Goal: Task Accomplishment & Management: Complete application form

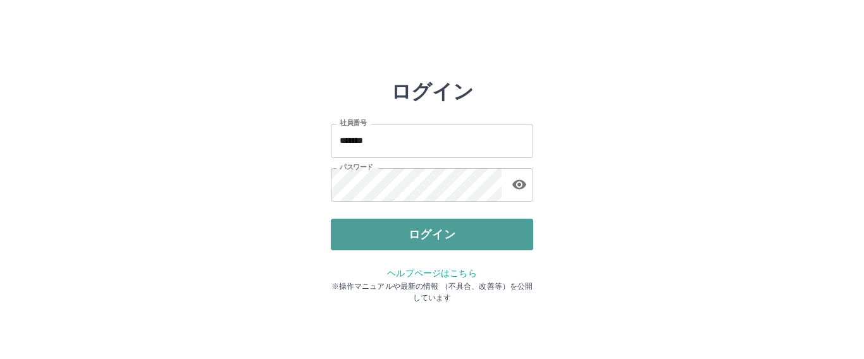
click at [453, 236] on button "ログイン" at bounding box center [432, 235] width 202 height 32
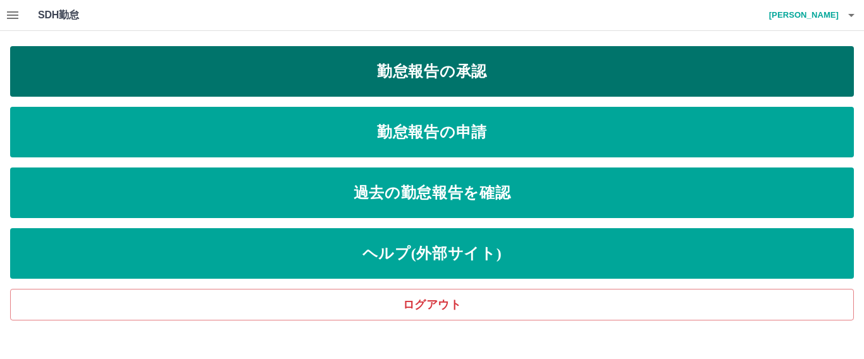
click at [398, 83] on link "勤怠報告の承認" at bounding box center [432, 71] width 844 height 51
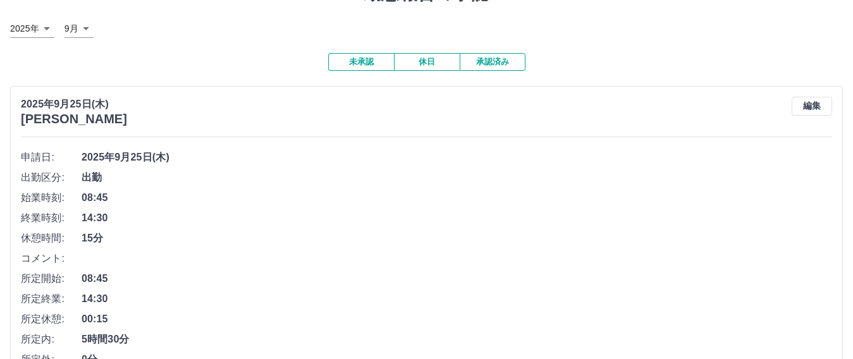
scroll to position [126, 0]
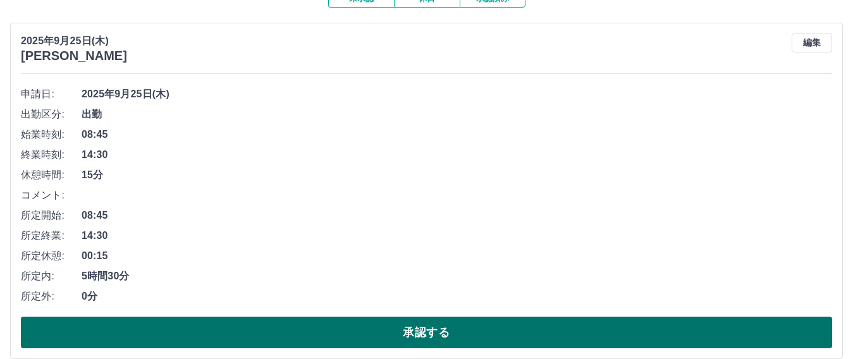
click at [266, 332] on button "承認する" at bounding box center [426, 333] width 811 height 32
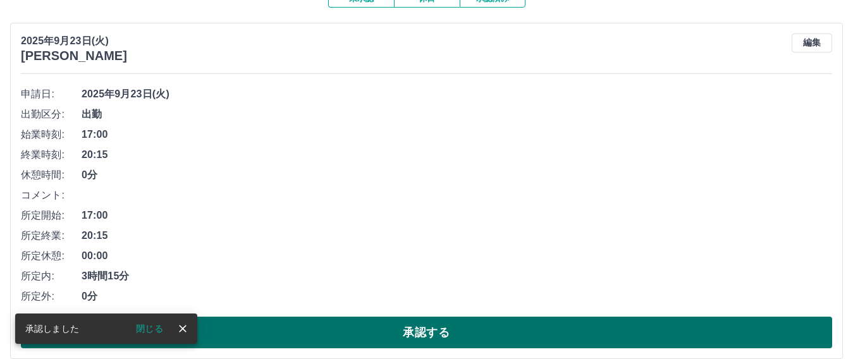
click at [350, 329] on button "承認する" at bounding box center [426, 333] width 811 height 32
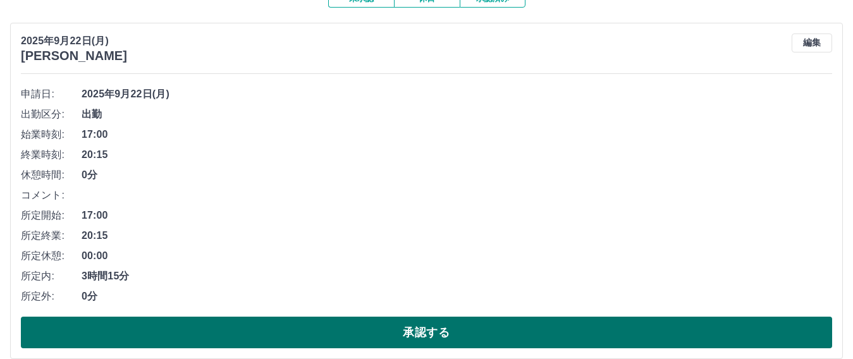
click at [356, 328] on button "承認する" at bounding box center [426, 333] width 811 height 32
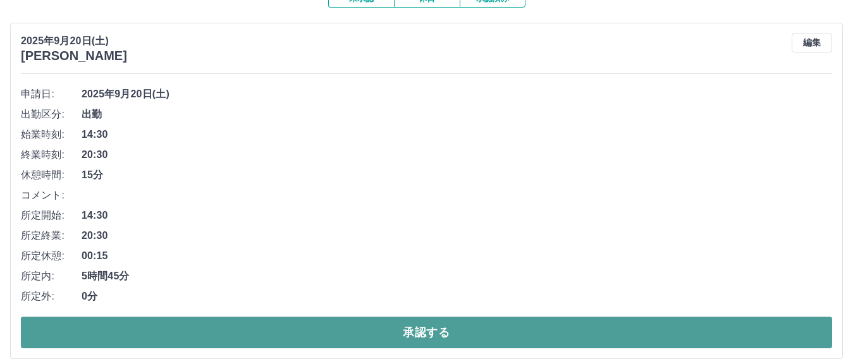
click at [356, 328] on button "承認する" at bounding box center [426, 333] width 811 height 32
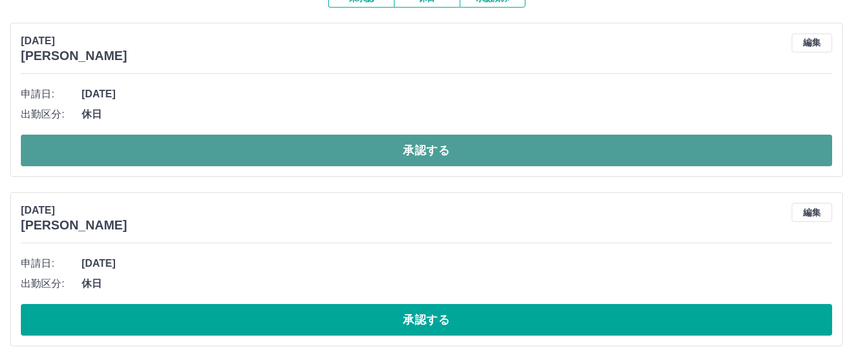
click at [501, 147] on button "承認する" at bounding box center [426, 151] width 811 height 32
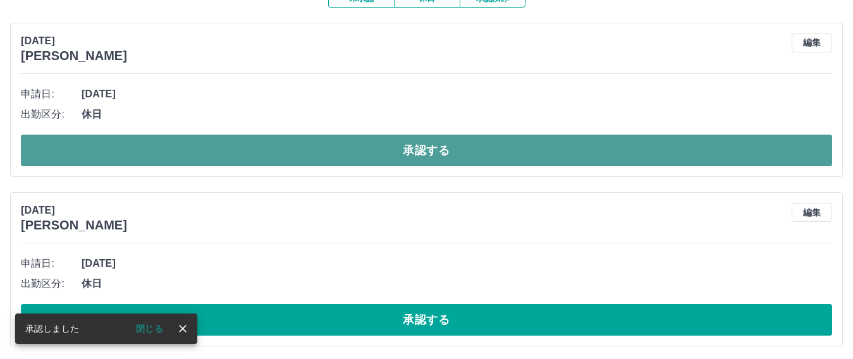
click at [413, 149] on button "承認する" at bounding box center [426, 151] width 811 height 32
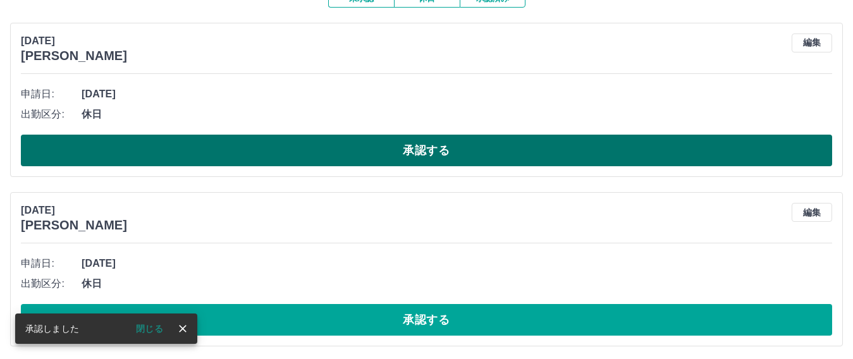
click at [369, 152] on button "承認する" at bounding box center [426, 151] width 811 height 32
click at [278, 150] on button "承認する" at bounding box center [426, 151] width 811 height 32
click at [305, 157] on button "承認する" at bounding box center [426, 151] width 811 height 32
click at [302, 155] on button "承認する" at bounding box center [426, 151] width 811 height 32
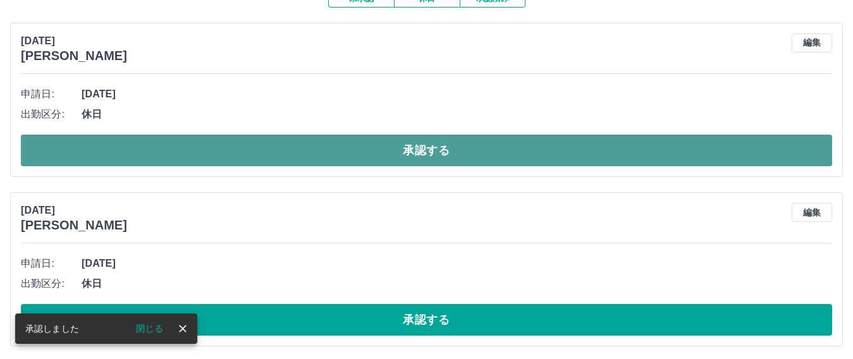
click at [309, 157] on button "承認する" at bounding box center [426, 151] width 811 height 32
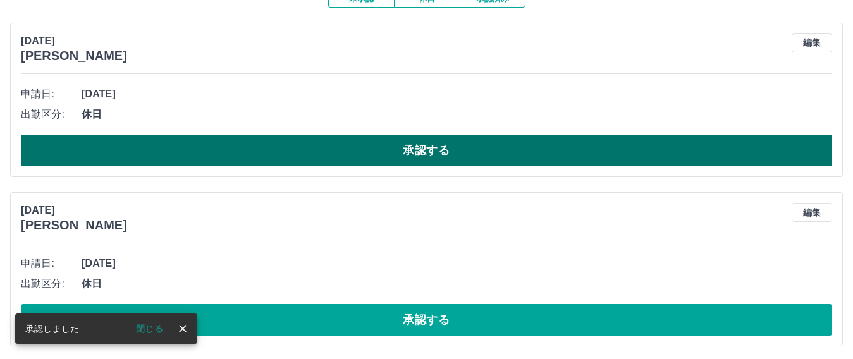
click at [238, 154] on button "承認する" at bounding box center [426, 151] width 811 height 32
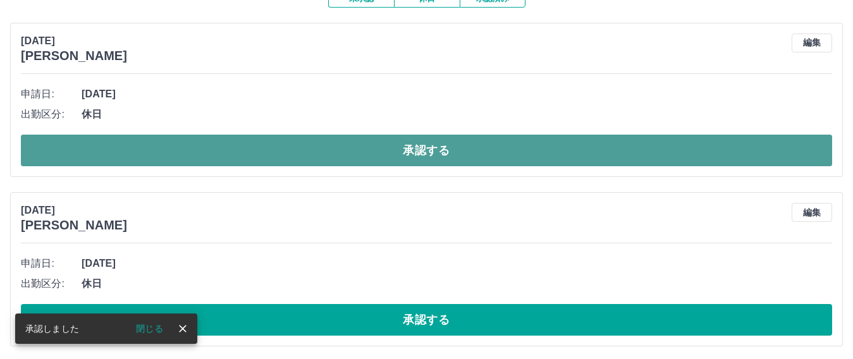
click at [300, 154] on button "承認する" at bounding box center [426, 151] width 811 height 32
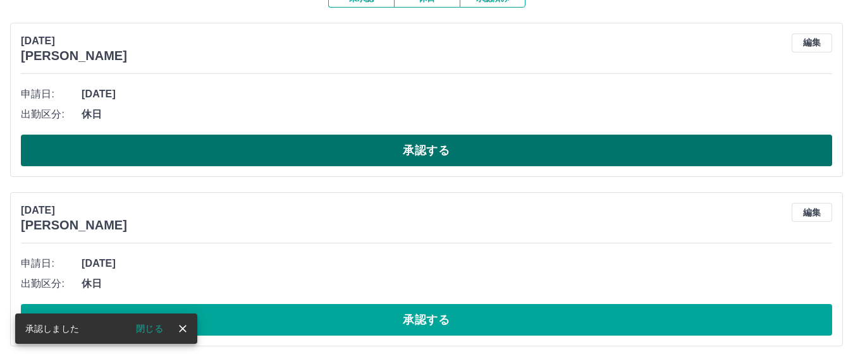
click at [341, 149] on button "承認する" at bounding box center [426, 151] width 811 height 32
click at [257, 156] on button "承認する" at bounding box center [426, 151] width 811 height 32
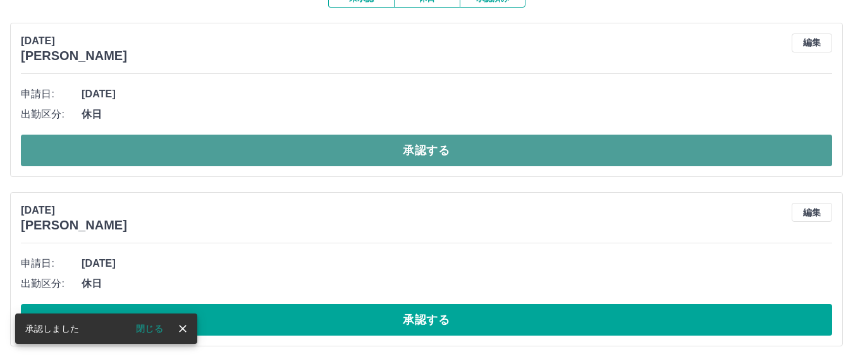
click at [255, 149] on button "承認する" at bounding box center [426, 151] width 811 height 32
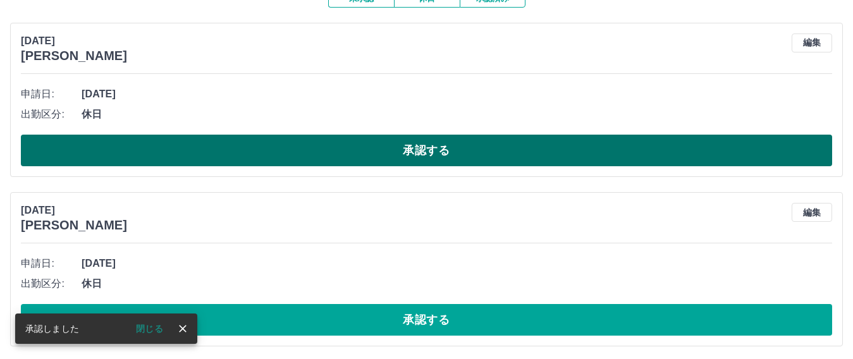
click at [333, 163] on button "承認する" at bounding box center [426, 151] width 811 height 32
click at [342, 147] on button "承認する" at bounding box center [426, 151] width 811 height 32
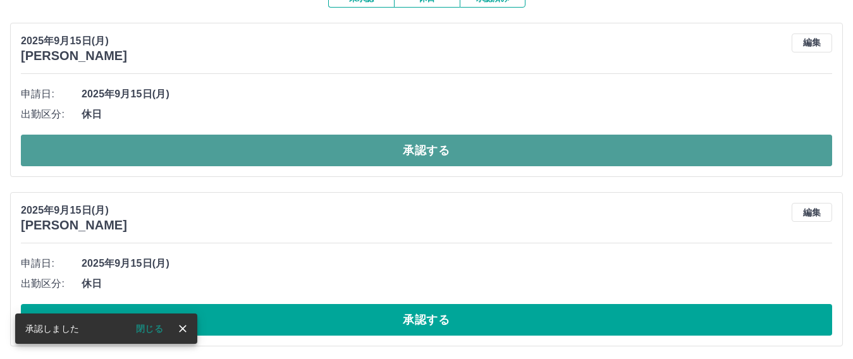
click at [321, 154] on button "承認する" at bounding box center [426, 151] width 811 height 32
click at [350, 145] on button "承認する" at bounding box center [426, 151] width 811 height 32
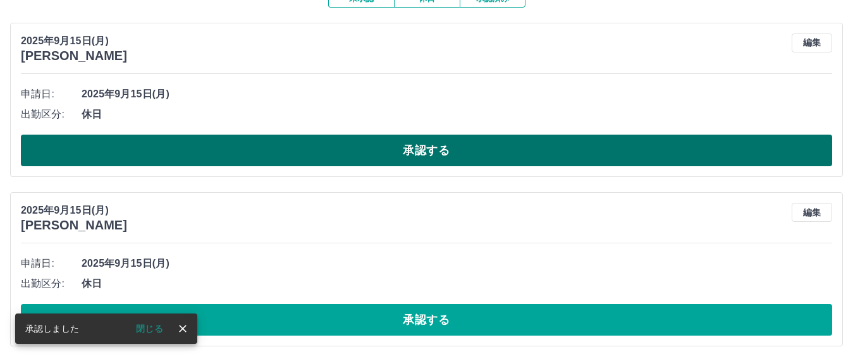
click at [577, 149] on button "承認する" at bounding box center [426, 151] width 811 height 32
click at [378, 156] on button "承認する" at bounding box center [426, 151] width 811 height 32
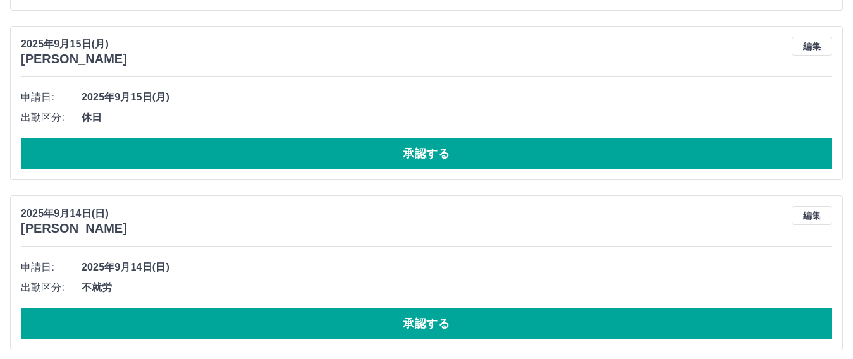
scroll to position [0, 0]
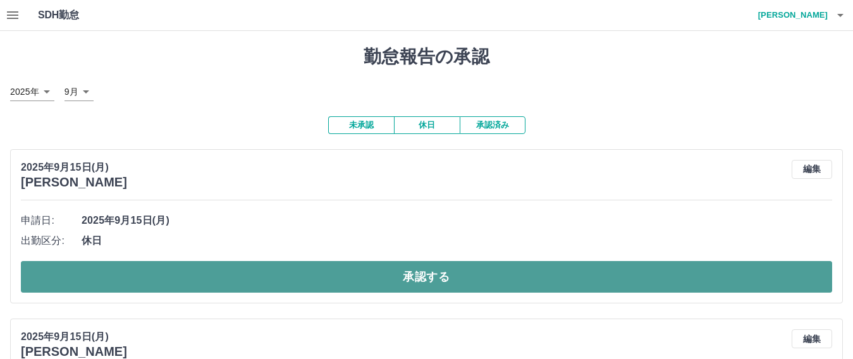
click at [370, 277] on button "承認する" at bounding box center [426, 277] width 811 height 32
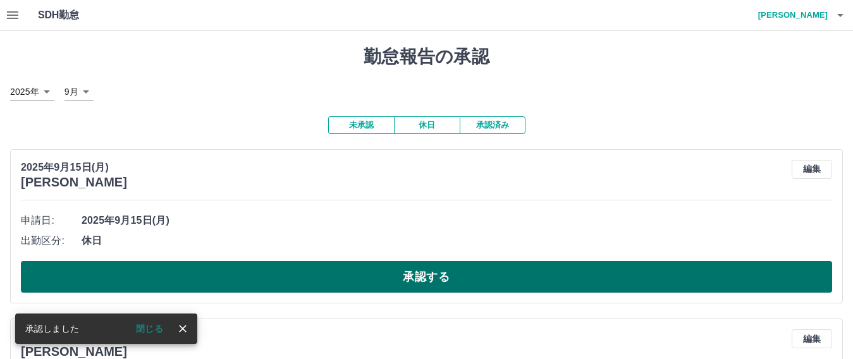
click at [470, 278] on button "承認する" at bounding box center [426, 277] width 811 height 32
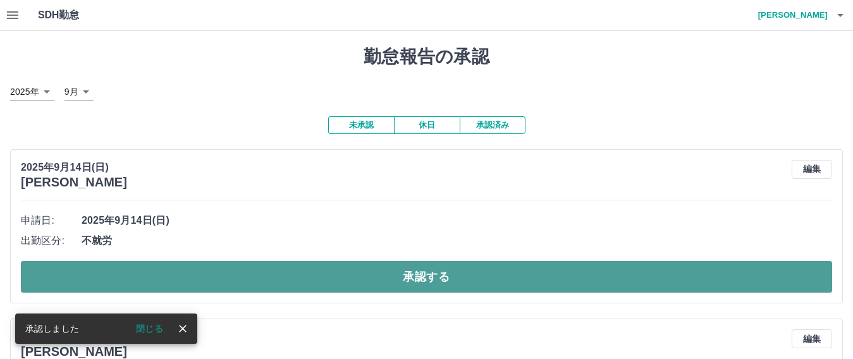
click at [595, 276] on button "承認する" at bounding box center [426, 277] width 811 height 32
click at [538, 275] on button "承認する" at bounding box center [426, 277] width 811 height 32
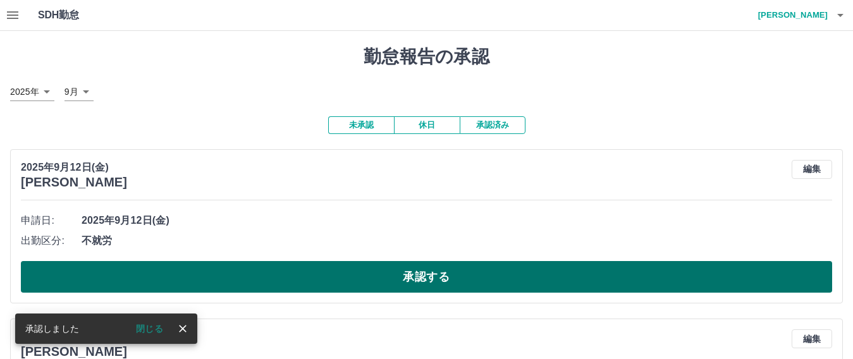
click at [393, 274] on button "承認する" at bounding box center [426, 277] width 811 height 32
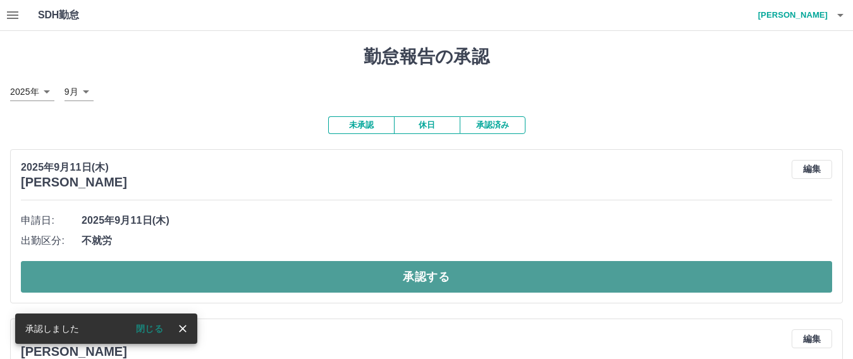
click at [315, 276] on button "承認する" at bounding box center [426, 277] width 811 height 32
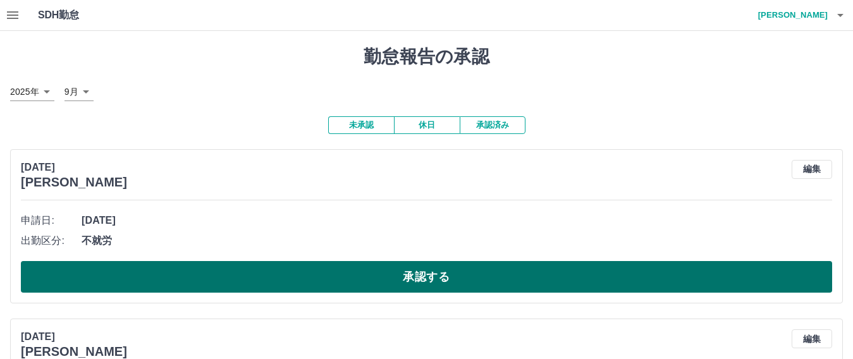
click at [184, 285] on button "承認する" at bounding box center [426, 277] width 811 height 32
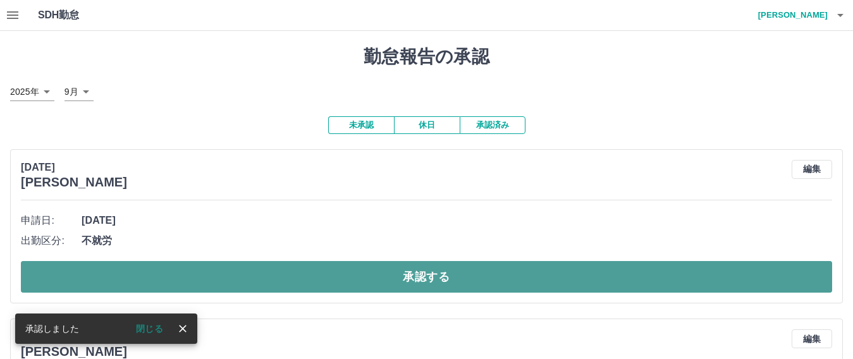
click at [271, 288] on button "承認する" at bounding box center [426, 277] width 811 height 32
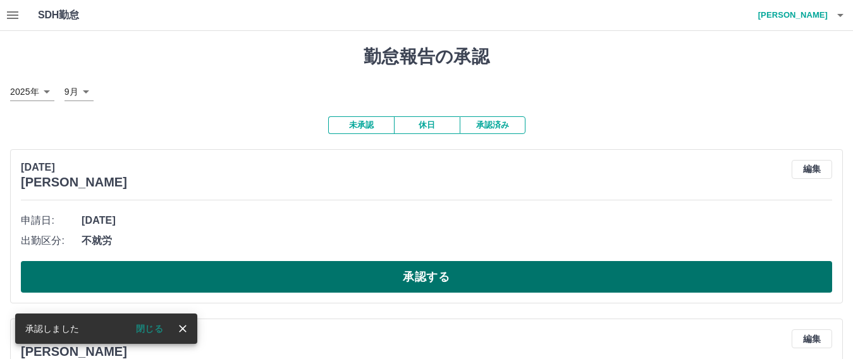
click at [257, 273] on button "承認する" at bounding box center [426, 277] width 811 height 32
click at [446, 275] on button "承認する" at bounding box center [426, 277] width 811 height 32
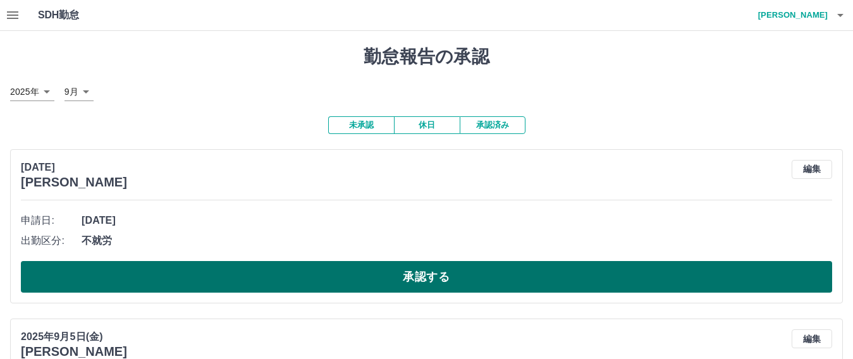
click at [171, 274] on button "承認する" at bounding box center [426, 277] width 811 height 32
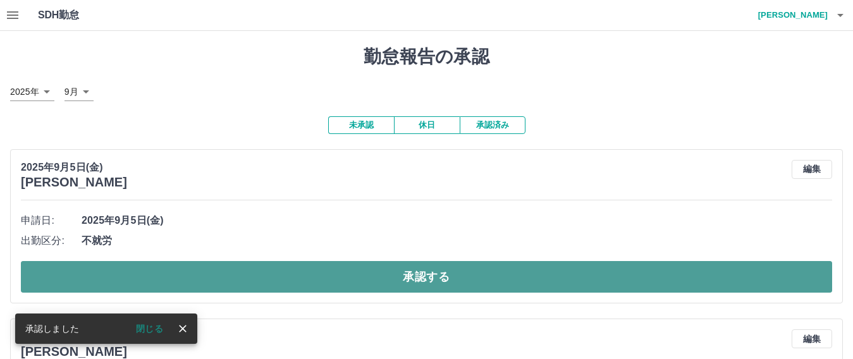
click at [446, 283] on button "承認する" at bounding box center [426, 277] width 811 height 32
click at [434, 283] on button "承認する" at bounding box center [426, 277] width 811 height 32
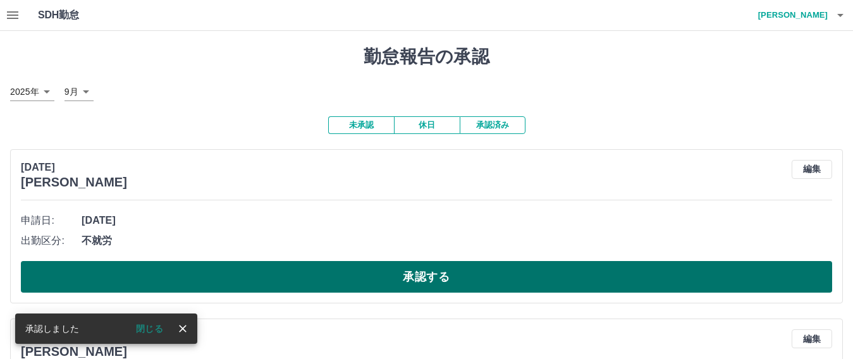
click at [490, 281] on button "承認する" at bounding box center [426, 277] width 811 height 32
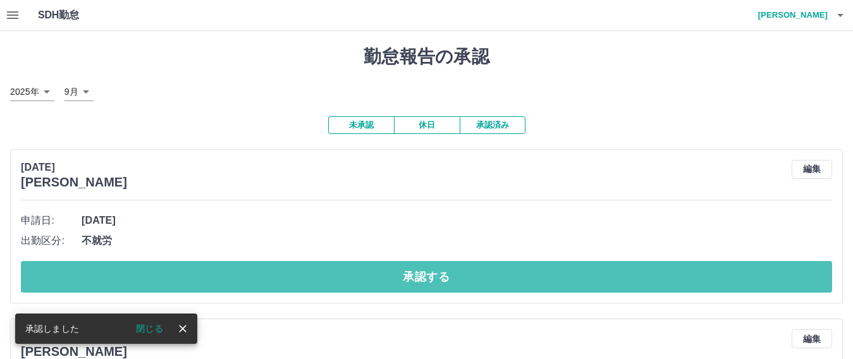
click at [490, 281] on button "承認する" at bounding box center [426, 277] width 811 height 32
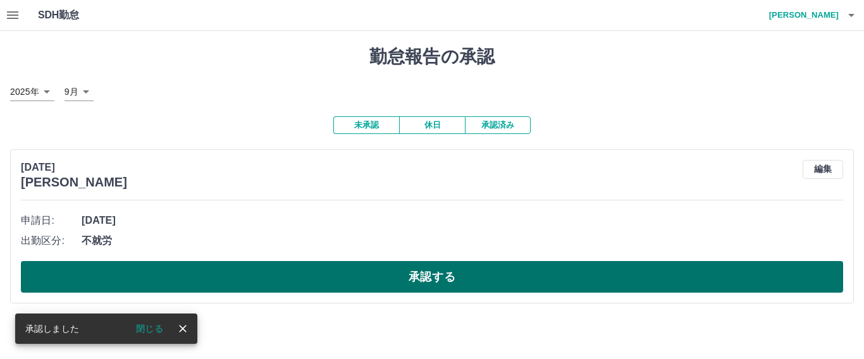
click at [491, 285] on button "承認する" at bounding box center [432, 277] width 822 height 32
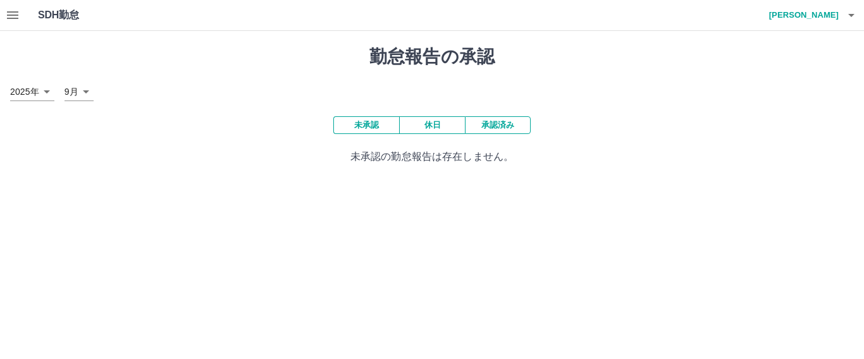
click at [491, 125] on button "承認済み" at bounding box center [498, 125] width 66 height 18
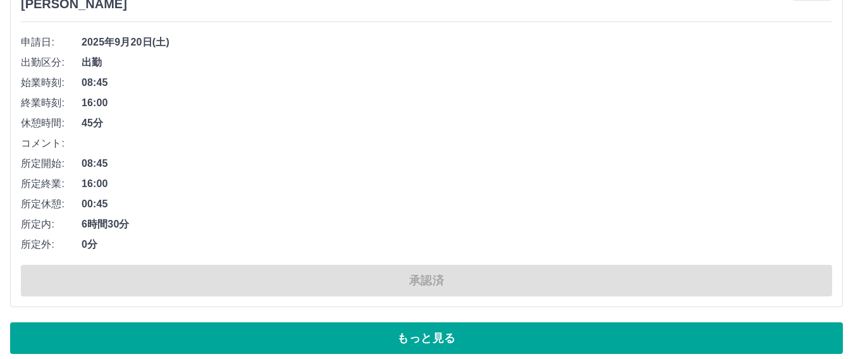
scroll to position [8633, 0]
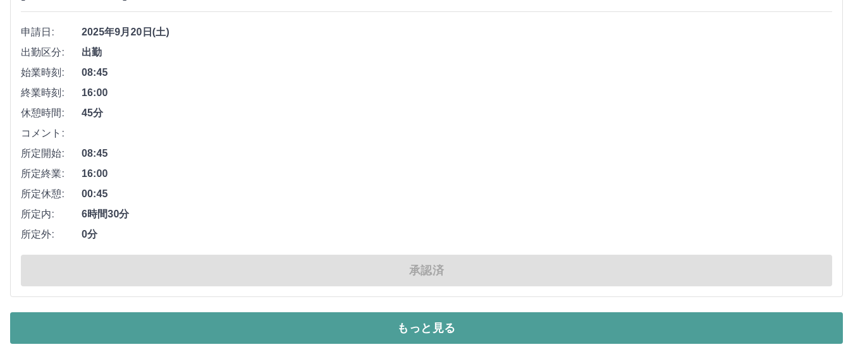
click at [501, 329] on button "もっと見る" at bounding box center [426, 328] width 833 height 32
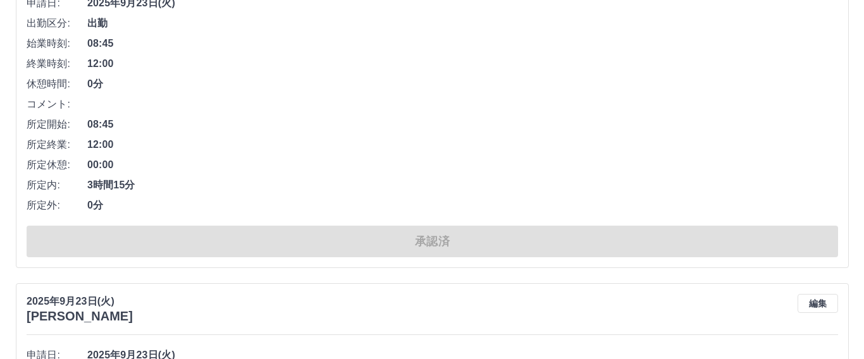
scroll to position [0, 0]
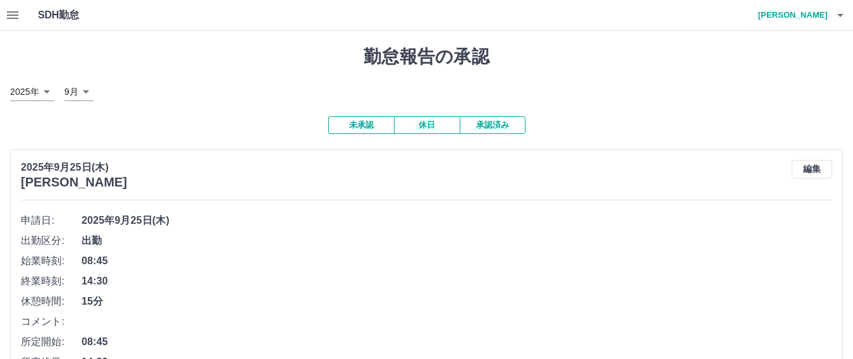
click at [841, 11] on icon "button" at bounding box center [840, 15] width 15 height 15
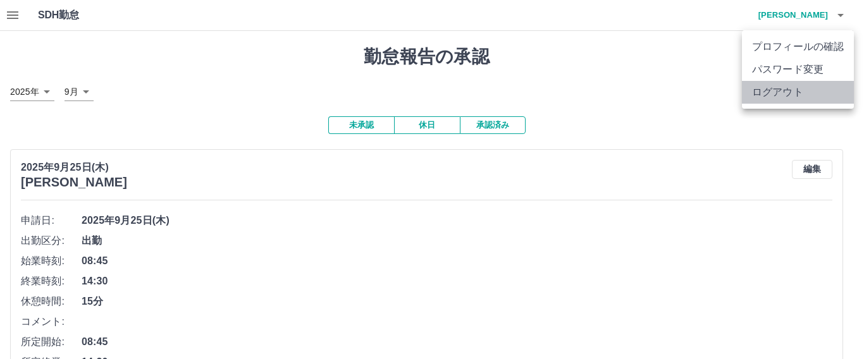
click at [795, 92] on li "ログアウト" at bounding box center [798, 92] width 112 height 23
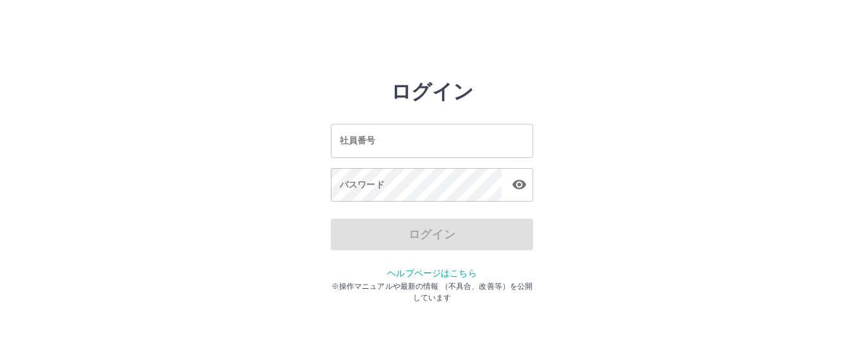
drag, startPoint x: 0, startPoint y: 0, endPoint x: 402, endPoint y: 141, distance: 425.6
click at [402, 141] on input "社員番号" at bounding box center [432, 141] width 202 height 34
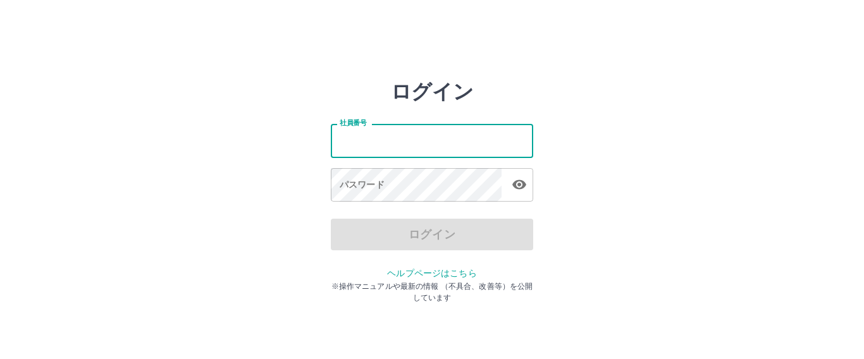
type input "*******"
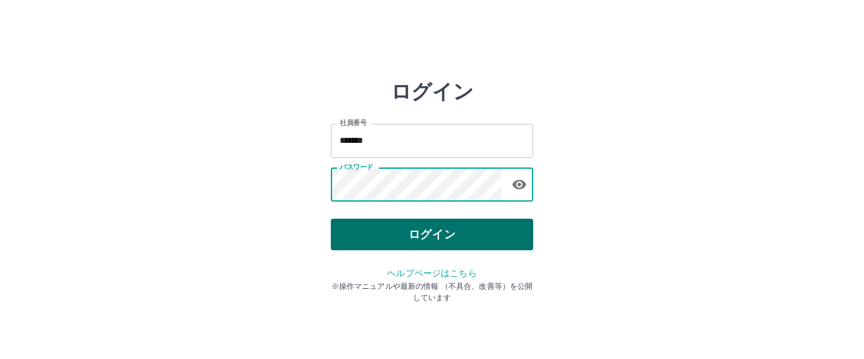
click at [386, 236] on button "ログイン" at bounding box center [432, 235] width 202 height 32
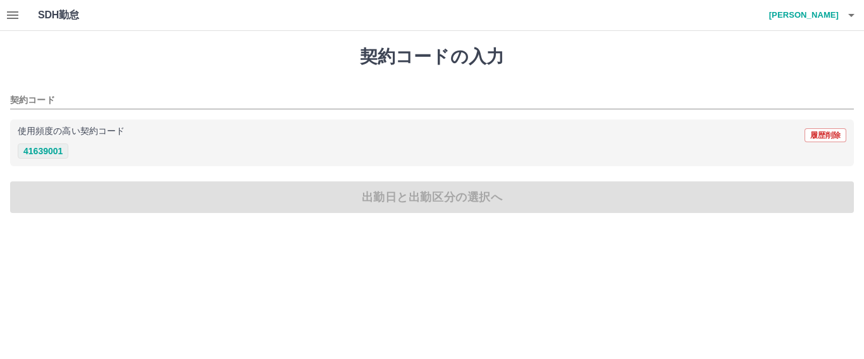
click at [55, 158] on button "41639001" at bounding box center [43, 151] width 51 height 15
type input "********"
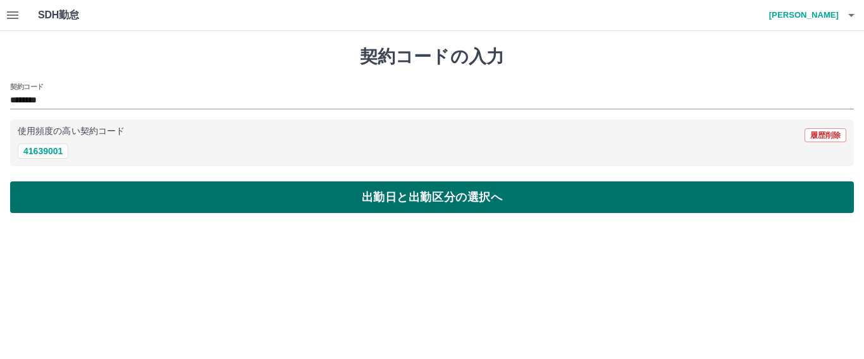
click at [365, 196] on button "出勤日と出勤区分の選択へ" at bounding box center [432, 197] width 844 height 32
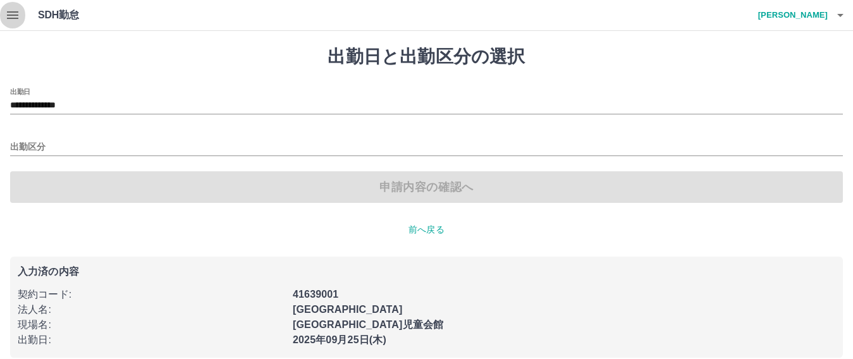
click at [12, 18] on icon "button" at bounding box center [12, 15] width 11 height 8
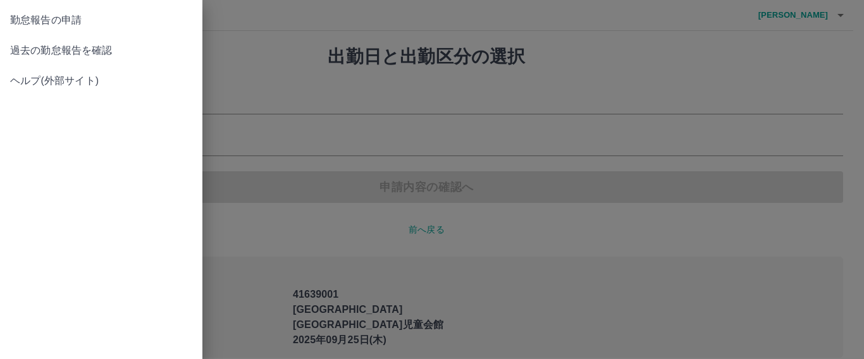
click at [58, 52] on span "過去の勤怠報告を確認" at bounding box center [101, 50] width 182 height 15
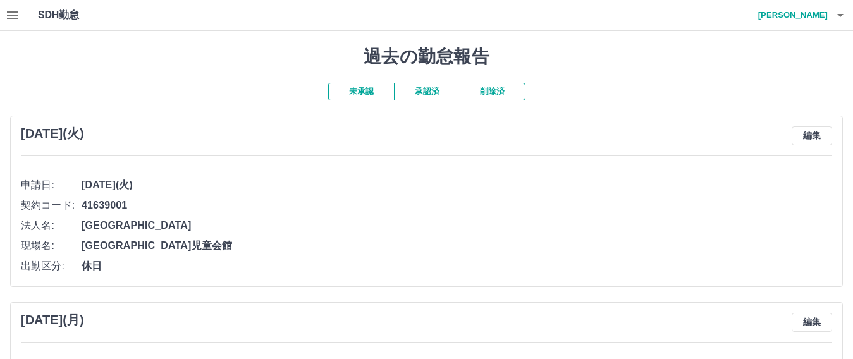
click at [432, 94] on button "承認済" at bounding box center [427, 92] width 66 height 18
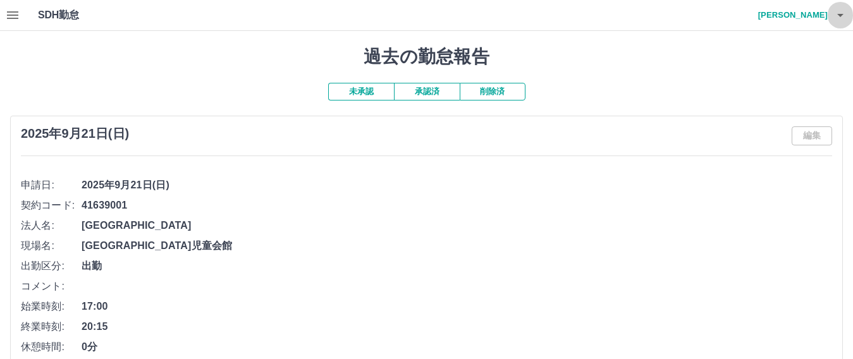
click at [843, 16] on icon "button" at bounding box center [840, 15] width 15 height 15
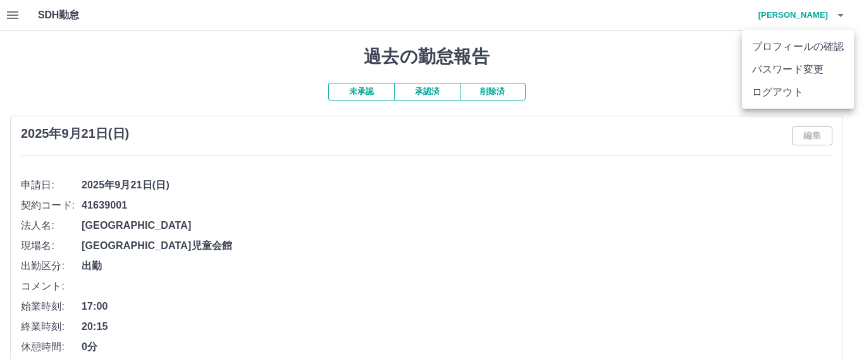
click at [792, 94] on li "ログアウト" at bounding box center [798, 92] width 112 height 23
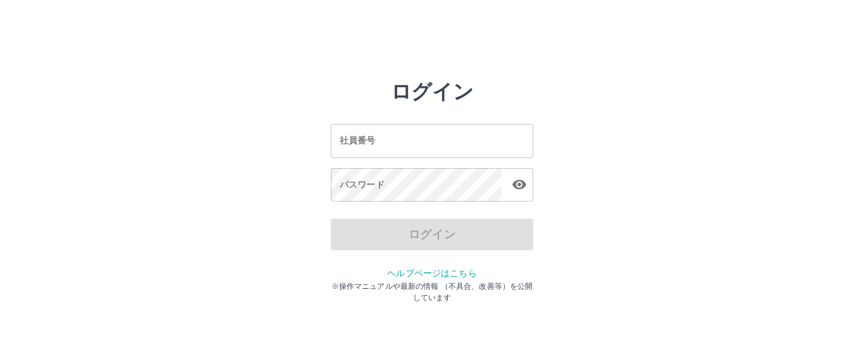
click at [417, 146] on input "社員番号" at bounding box center [432, 141] width 202 height 34
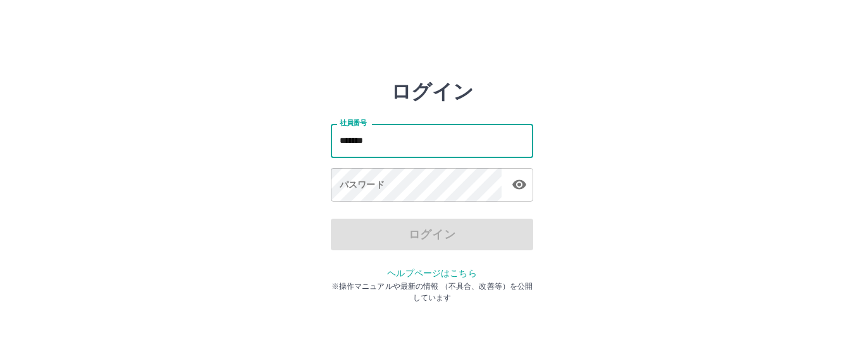
type input "*******"
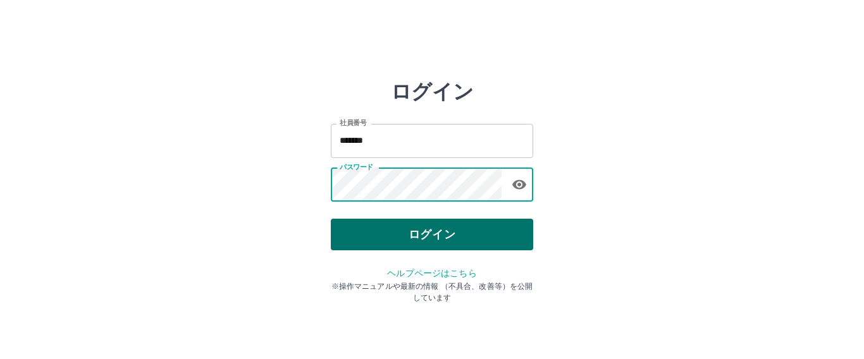
click at [403, 231] on button "ログイン" at bounding box center [432, 235] width 202 height 32
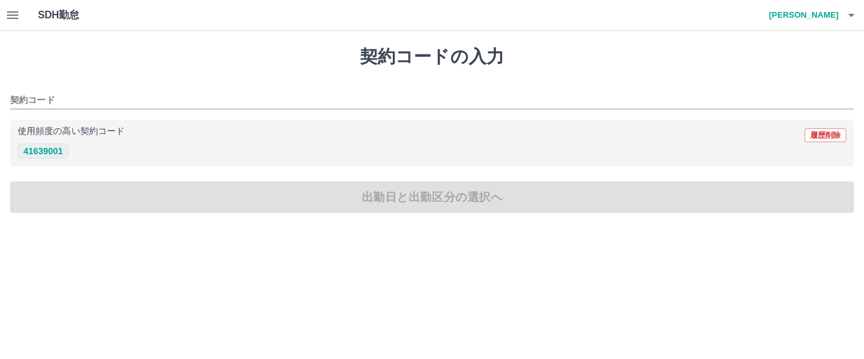
click at [53, 156] on button "41639001" at bounding box center [43, 151] width 51 height 15
type input "********"
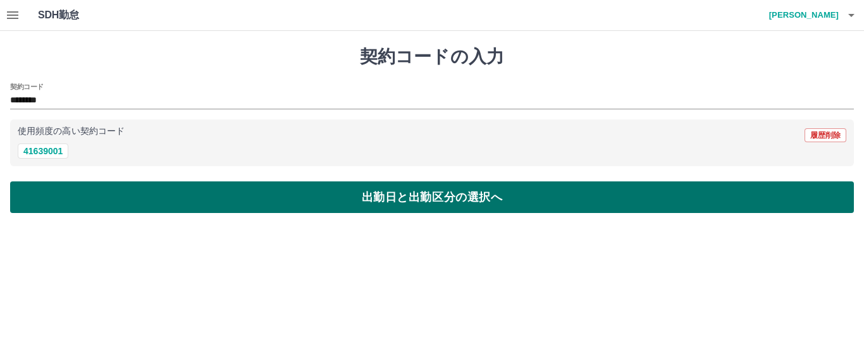
click at [335, 197] on button "出勤日と出勤区分の選択へ" at bounding box center [432, 197] width 844 height 32
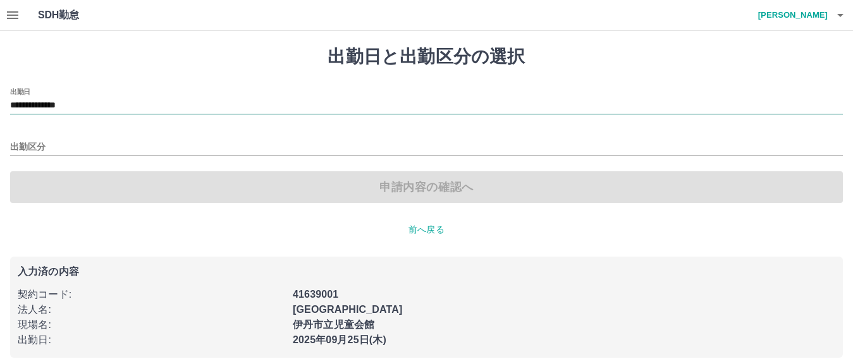
click at [108, 100] on input "**********" at bounding box center [426, 106] width 833 height 16
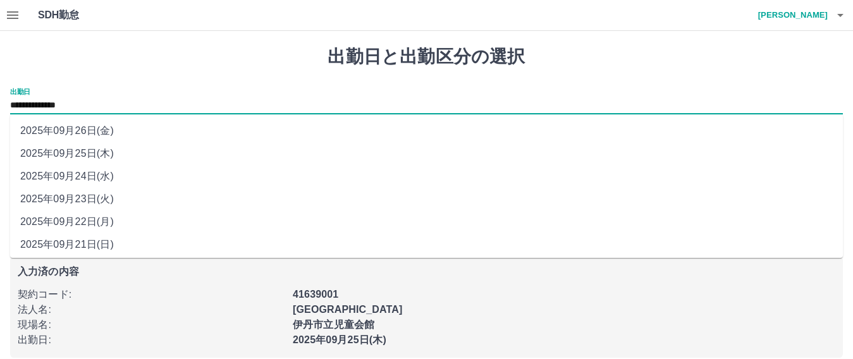
click at [83, 201] on li "2025年09月23日(火)" at bounding box center [426, 199] width 833 height 23
type input "**********"
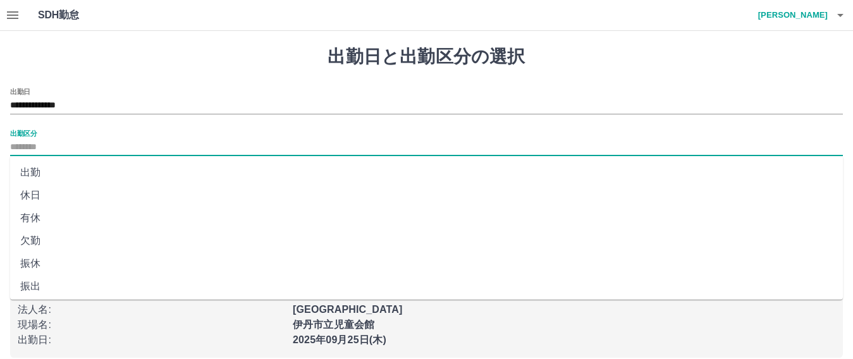
click at [48, 148] on input "出勤区分" at bounding box center [426, 148] width 833 height 16
click at [37, 220] on li "有休" at bounding box center [426, 218] width 833 height 23
type input "**"
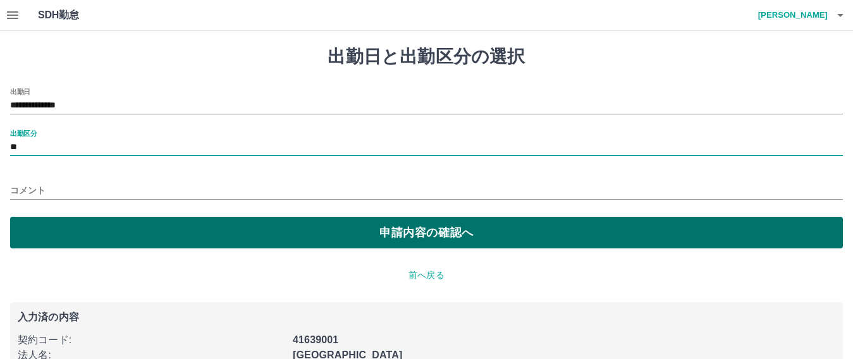
click at [360, 235] on button "申請内容の確認へ" at bounding box center [426, 233] width 833 height 32
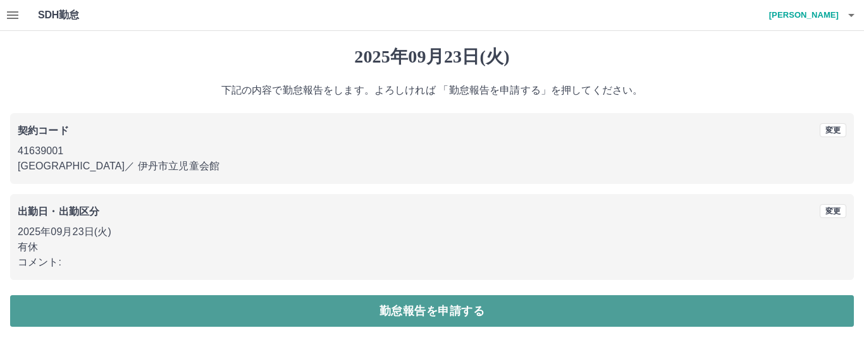
click at [255, 309] on button "勤怠報告を申請する" at bounding box center [432, 311] width 844 height 32
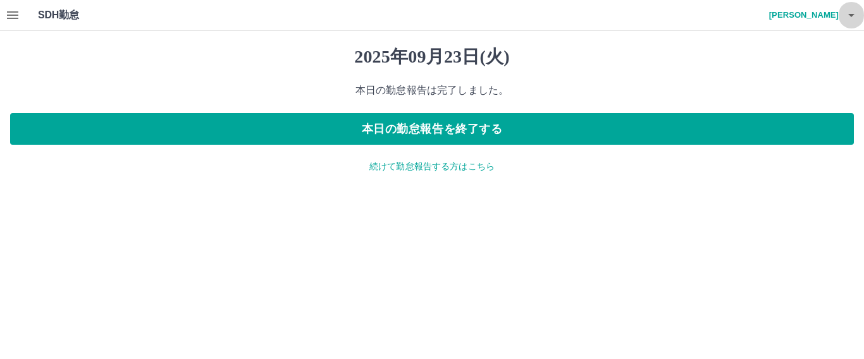
click at [847, 13] on icon "button" at bounding box center [851, 15] width 15 height 15
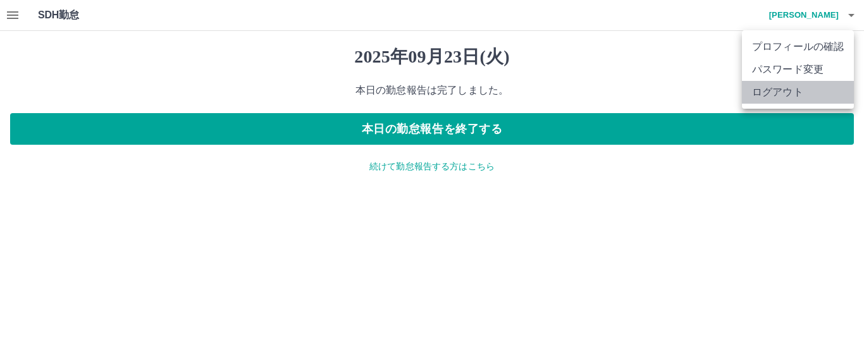
click at [785, 89] on li "ログアウト" at bounding box center [798, 92] width 112 height 23
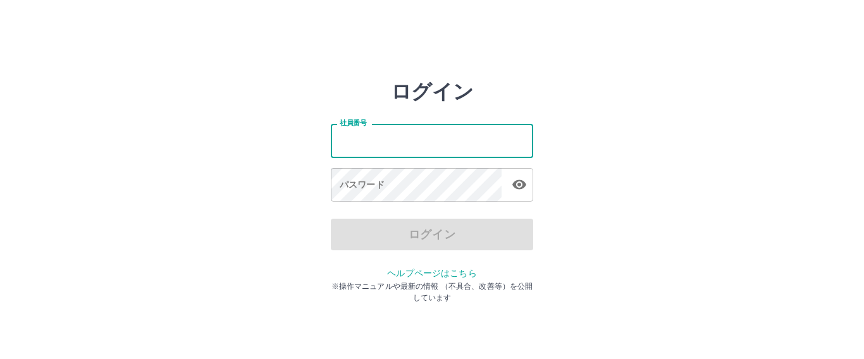
click at [425, 145] on input "社員番号" at bounding box center [432, 141] width 202 height 34
type input "*******"
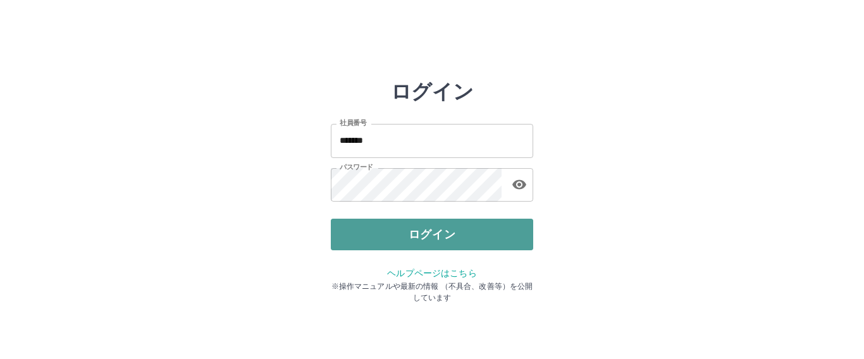
click at [406, 235] on button "ログイン" at bounding box center [432, 235] width 202 height 32
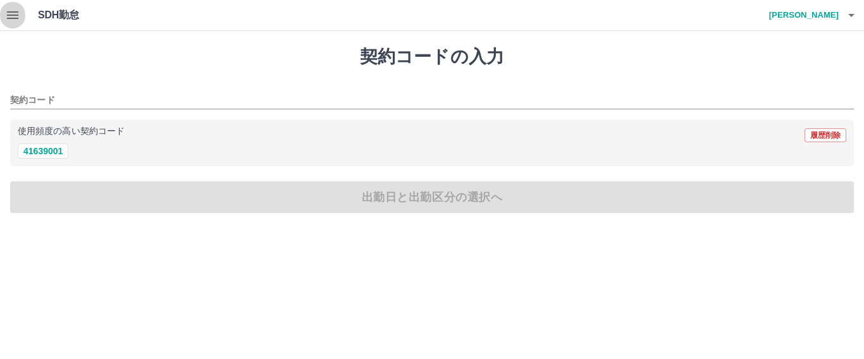
click at [11, 17] on icon "button" at bounding box center [12, 15] width 15 height 15
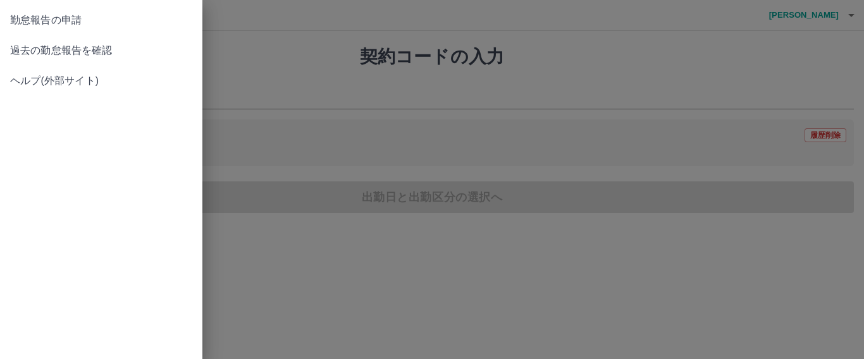
click at [30, 52] on span "過去の勤怠報告を確認" at bounding box center [101, 50] width 182 height 15
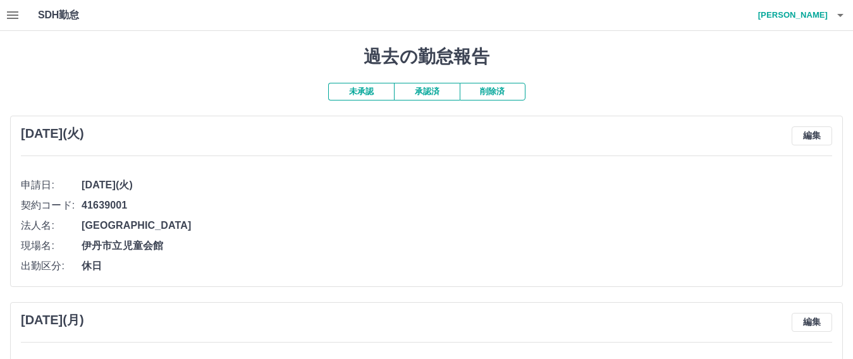
click at [426, 94] on button "承認済" at bounding box center [427, 92] width 66 height 18
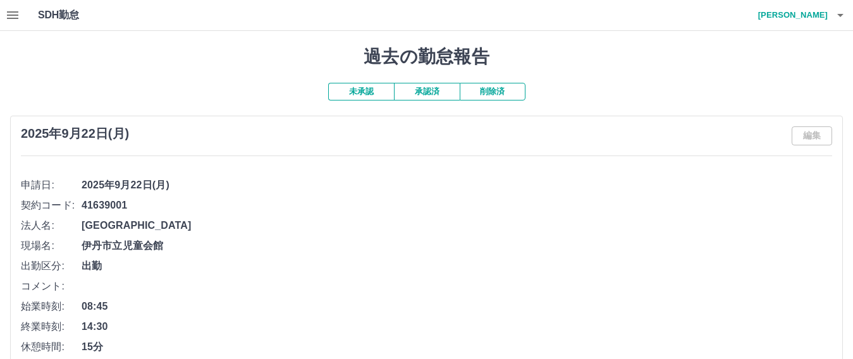
click at [837, 15] on icon "button" at bounding box center [840, 15] width 15 height 15
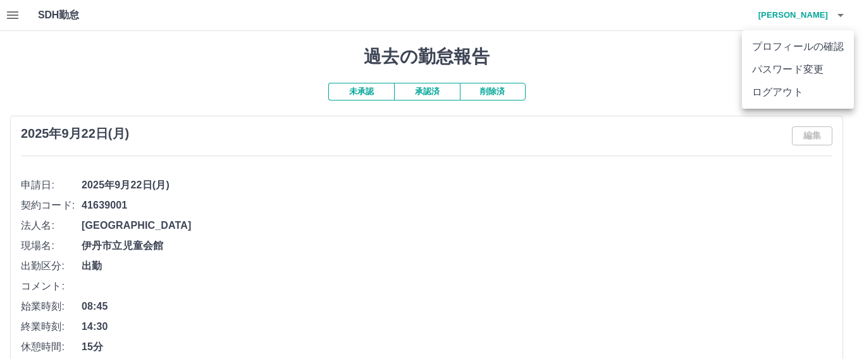
click at [802, 94] on li "ログアウト" at bounding box center [798, 92] width 112 height 23
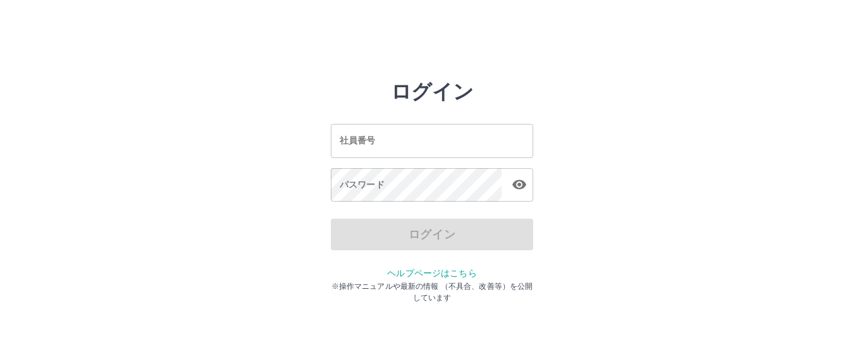
click at [405, 149] on input "社員番号" at bounding box center [432, 141] width 202 height 34
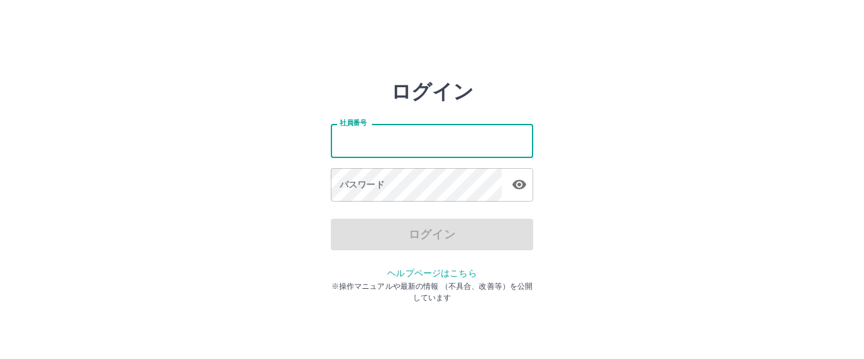
type input "*******"
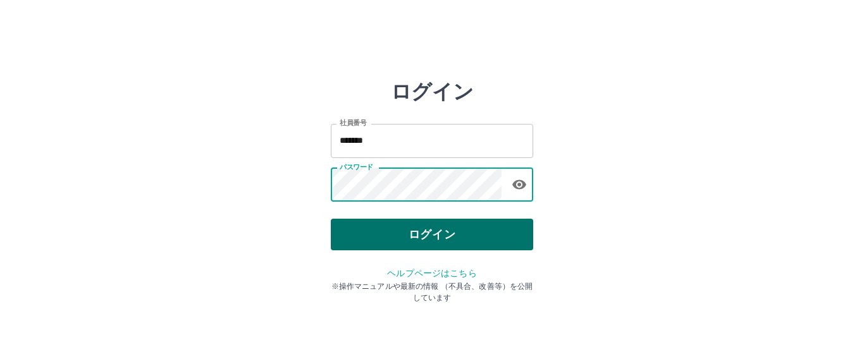
click at [423, 230] on button "ログイン" at bounding box center [432, 235] width 202 height 32
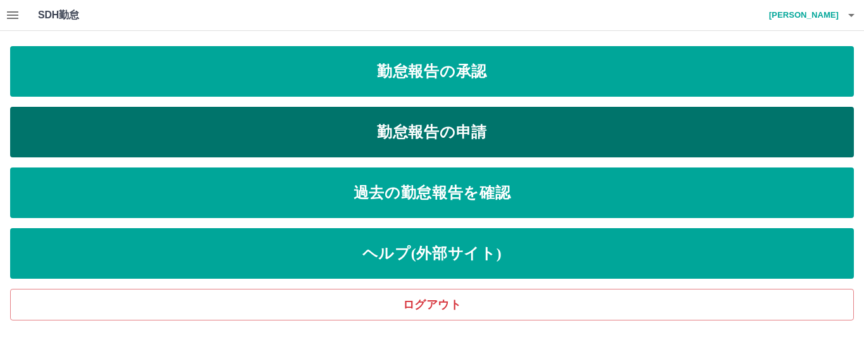
click at [467, 134] on link "勤怠報告の申請" at bounding box center [432, 132] width 844 height 51
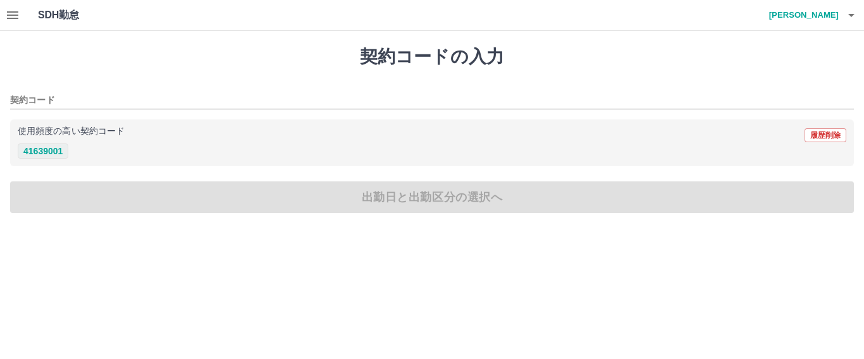
click at [52, 150] on button "41639001" at bounding box center [43, 151] width 51 height 15
type input "********"
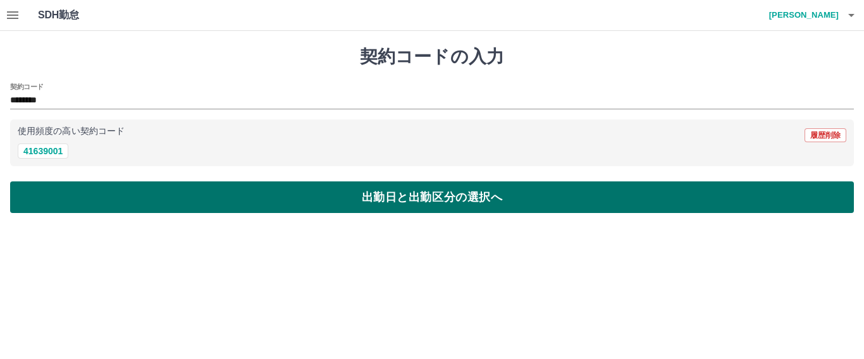
click at [443, 199] on button "出勤日と出勤区分の選択へ" at bounding box center [432, 197] width 844 height 32
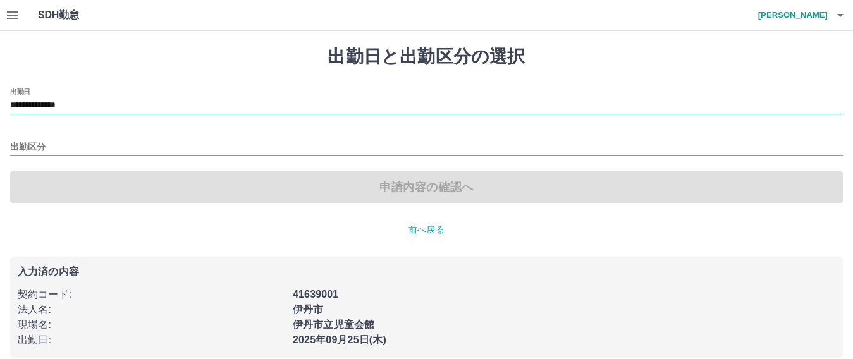
click at [118, 104] on input "**********" at bounding box center [426, 106] width 833 height 16
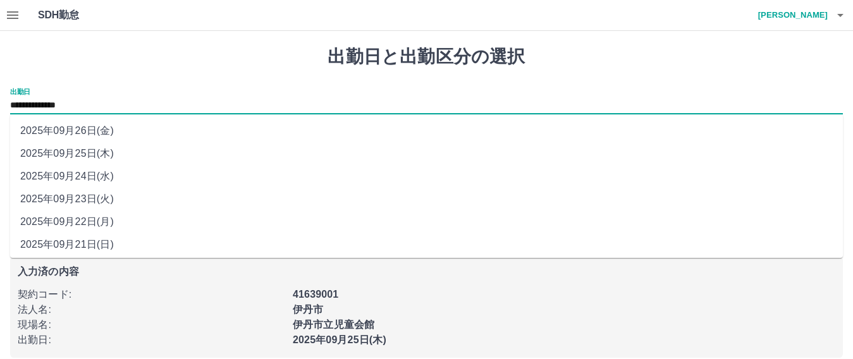
click at [86, 199] on li "2025年09月23日(火)" at bounding box center [426, 199] width 833 height 23
type input "**********"
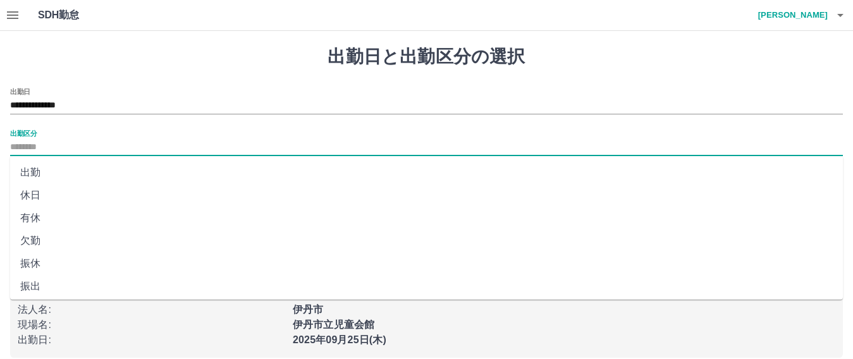
click at [46, 145] on input "出勤区分" at bounding box center [426, 148] width 833 height 16
click at [32, 170] on li "出勤" at bounding box center [426, 172] width 833 height 23
type input "**"
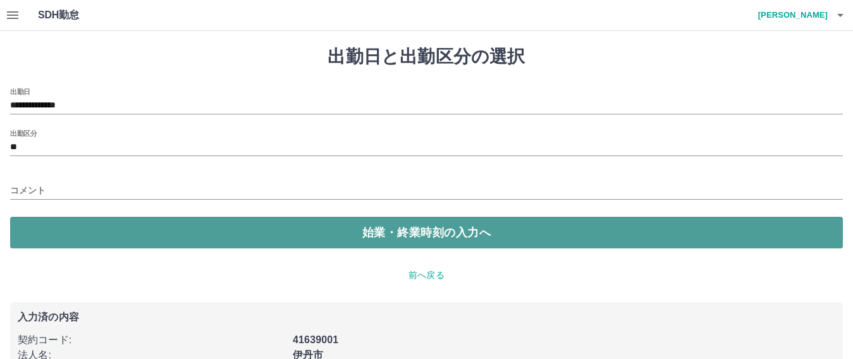
click at [381, 236] on button "始業・終業時刻の入力へ" at bounding box center [426, 233] width 833 height 32
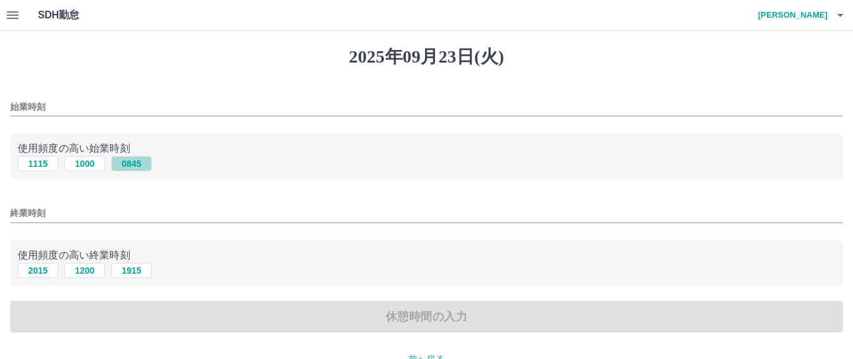
click at [132, 166] on button "0845" at bounding box center [131, 163] width 40 height 15
type input "****"
click at [32, 274] on button "2015" at bounding box center [38, 270] width 40 height 15
type input "****"
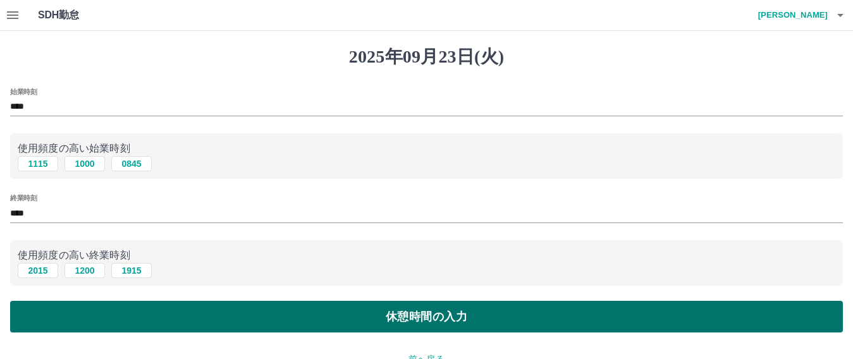
click at [167, 313] on button "休憩時間の入力" at bounding box center [426, 317] width 833 height 32
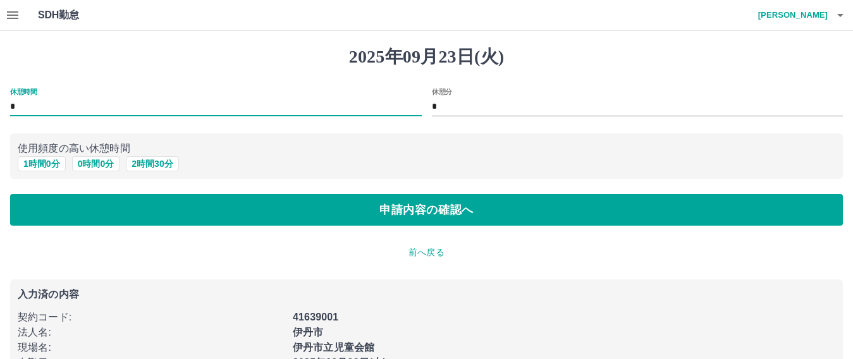
click at [19, 103] on input "*" at bounding box center [216, 107] width 412 height 18
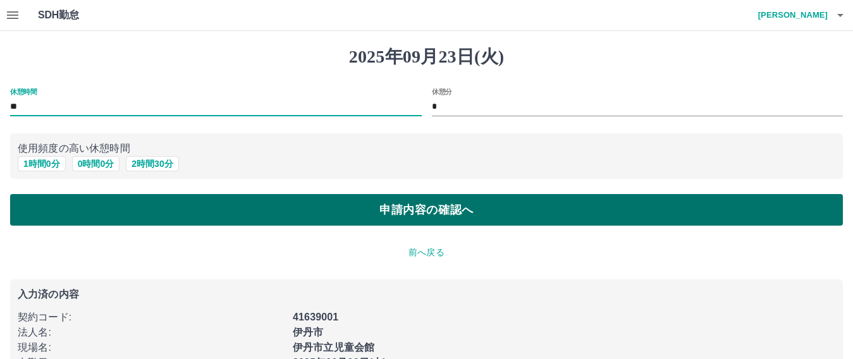
click at [418, 214] on button "申請内容の確認へ" at bounding box center [426, 210] width 833 height 32
type input "*"
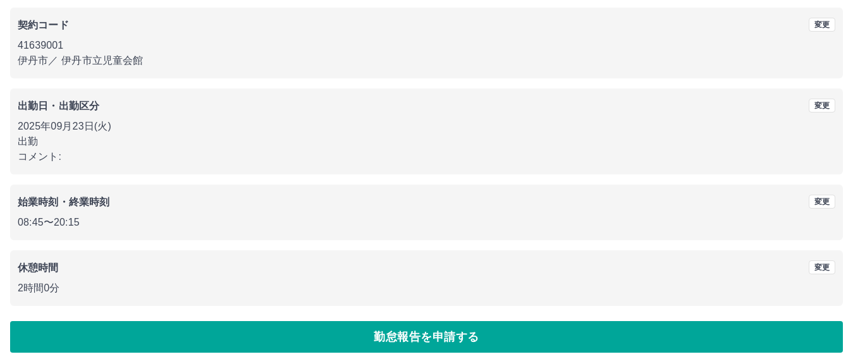
scroll to position [114, 0]
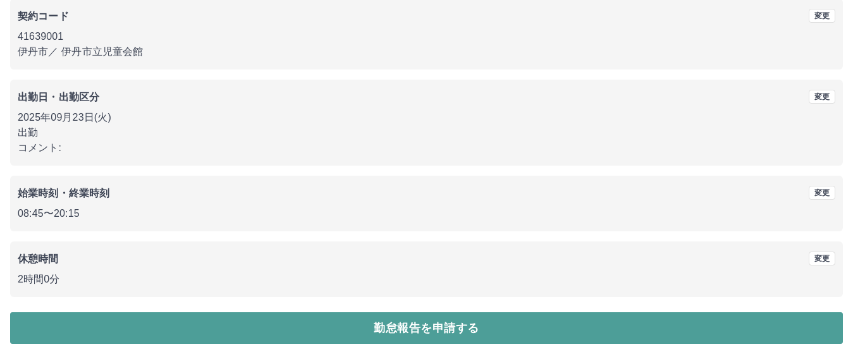
click at [305, 329] on button "勤怠報告を申請する" at bounding box center [426, 328] width 833 height 32
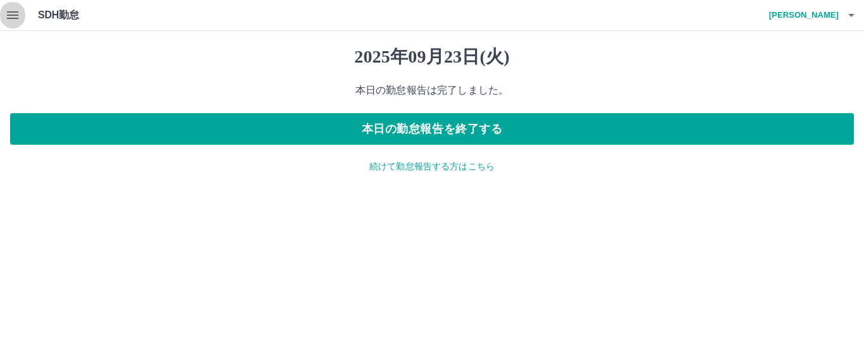
click at [16, 18] on icon "button" at bounding box center [12, 15] width 11 height 8
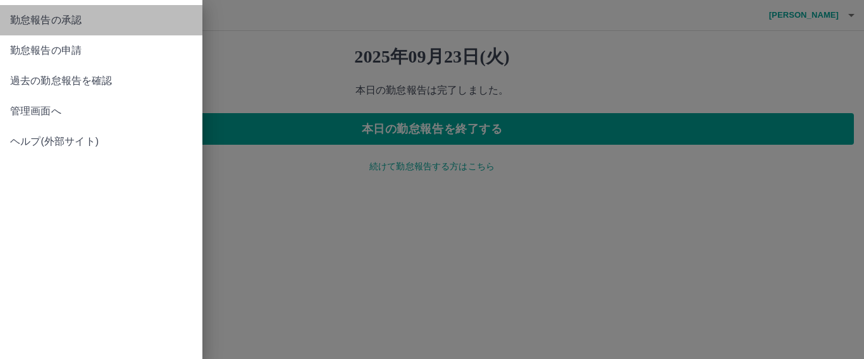
click at [16, 17] on span "勤怠報告の承認" at bounding box center [101, 20] width 182 height 15
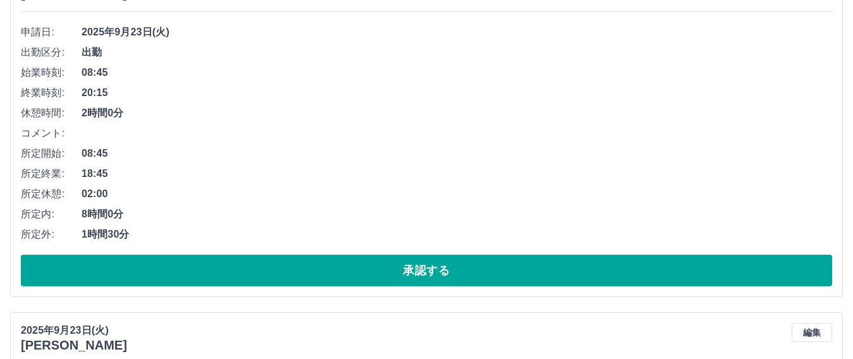
scroll to position [190, 0]
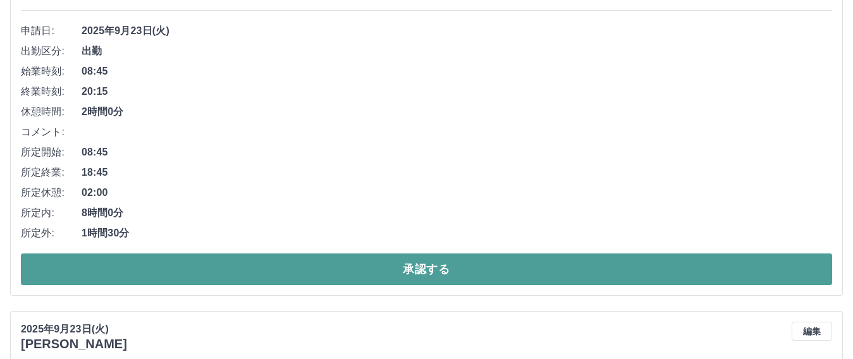
click at [402, 274] on button "承認する" at bounding box center [426, 270] width 811 height 32
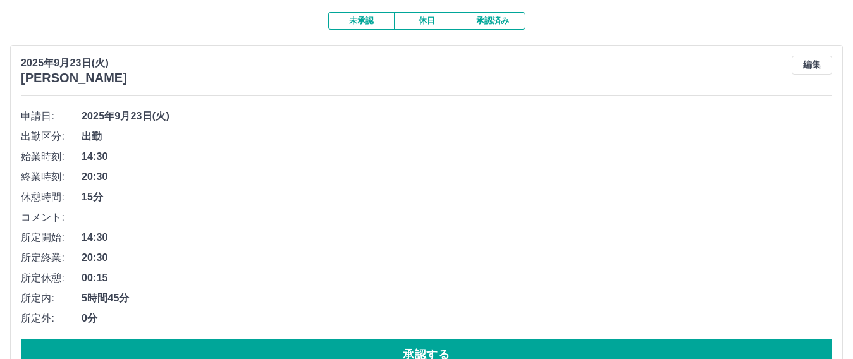
scroll to position [126, 0]
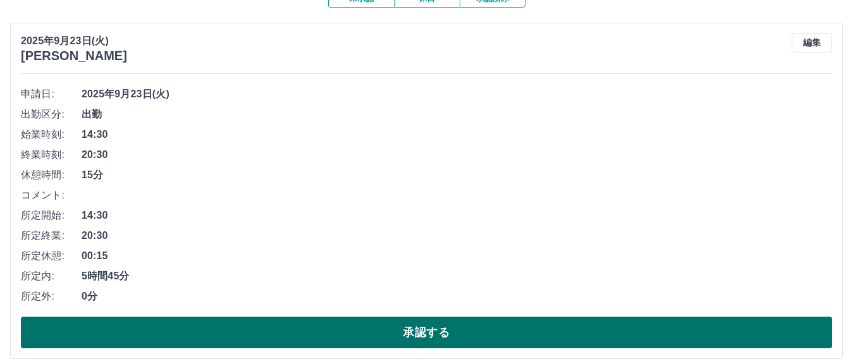
click at [332, 340] on button "承認する" at bounding box center [426, 333] width 811 height 32
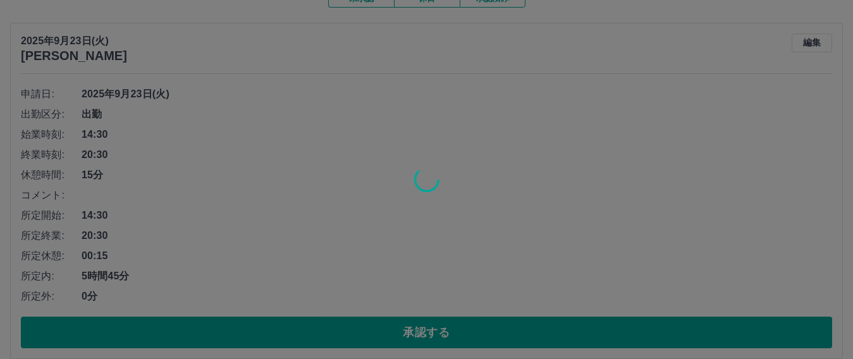
scroll to position [82, 0]
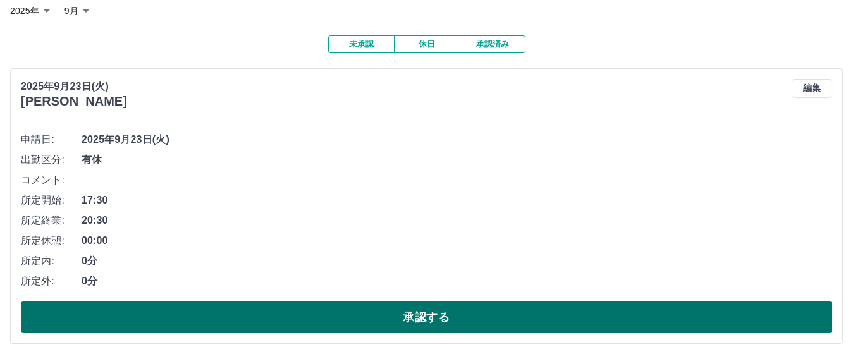
click at [312, 320] on button "承認する" at bounding box center [426, 318] width 811 height 32
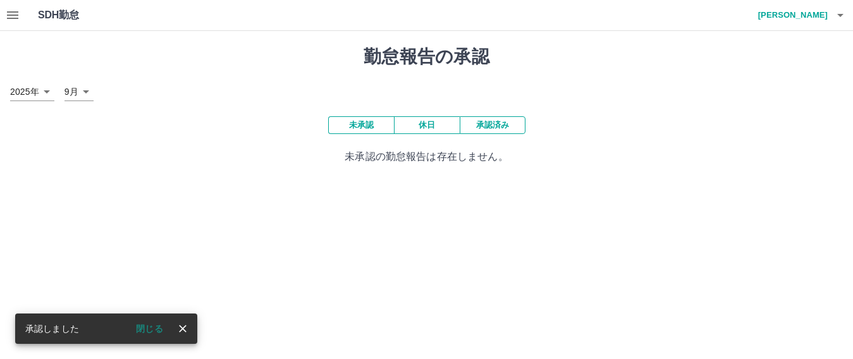
scroll to position [0, 0]
click at [501, 125] on button "承認済み" at bounding box center [498, 125] width 66 height 18
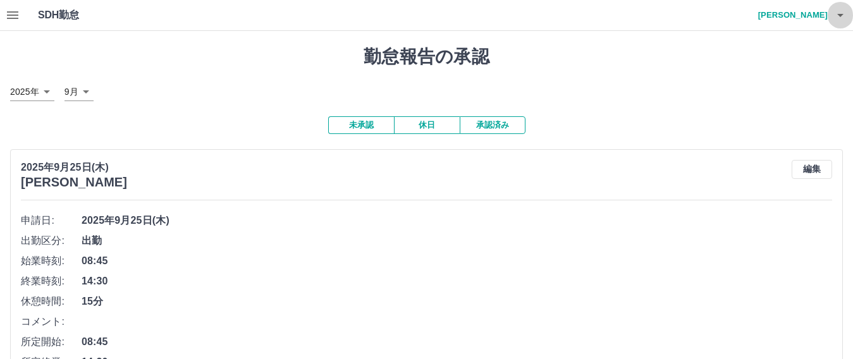
click at [845, 16] on icon "button" at bounding box center [840, 15] width 15 height 15
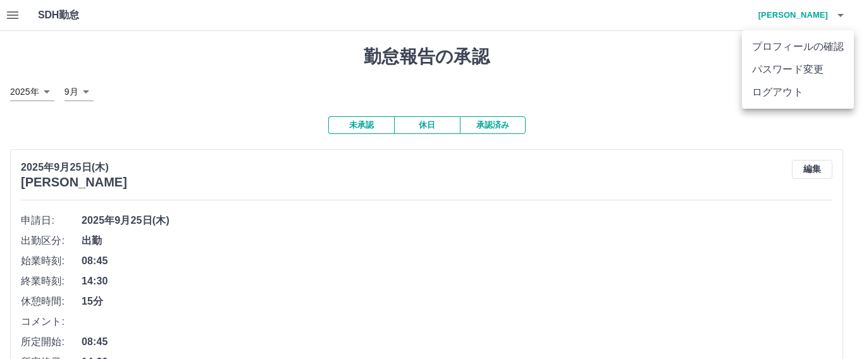
click at [796, 92] on li "ログアウト" at bounding box center [798, 92] width 112 height 23
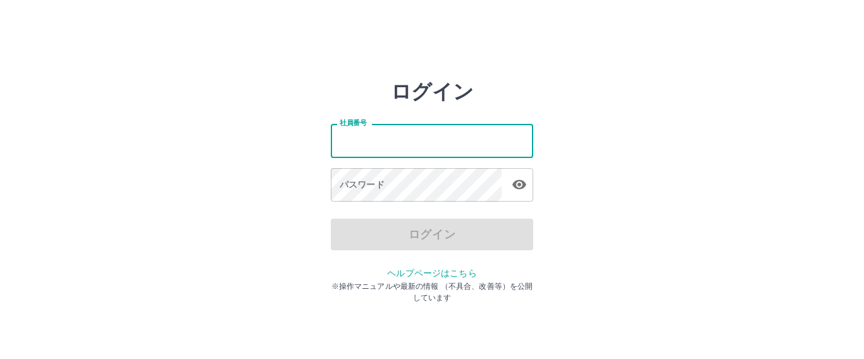
drag, startPoint x: 0, startPoint y: 0, endPoint x: 378, endPoint y: 145, distance: 404.9
click at [378, 145] on input "社員番号" at bounding box center [432, 141] width 202 height 34
type input "*******"
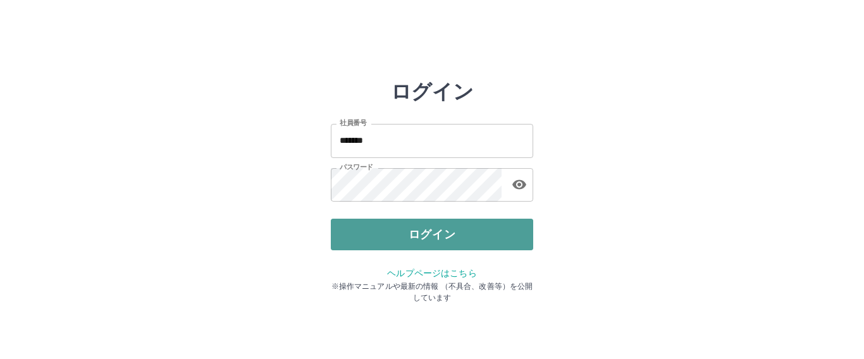
click at [388, 233] on button "ログイン" at bounding box center [432, 235] width 202 height 32
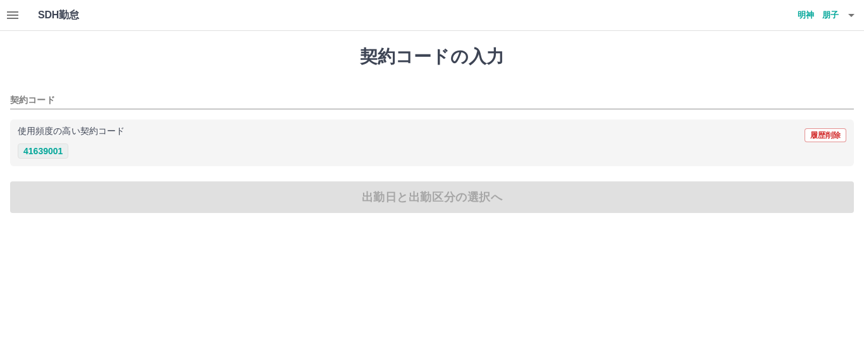
click at [56, 150] on button "41639001" at bounding box center [43, 151] width 51 height 15
type input "********"
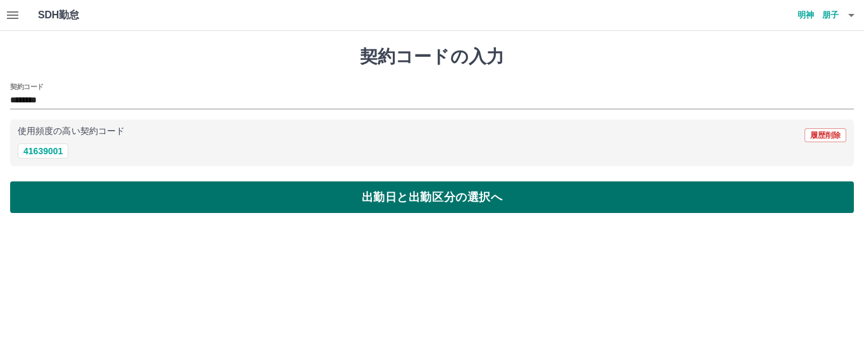
click at [343, 199] on button "出勤日と出勤区分の選択へ" at bounding box center [432, 197] width 844 height 32
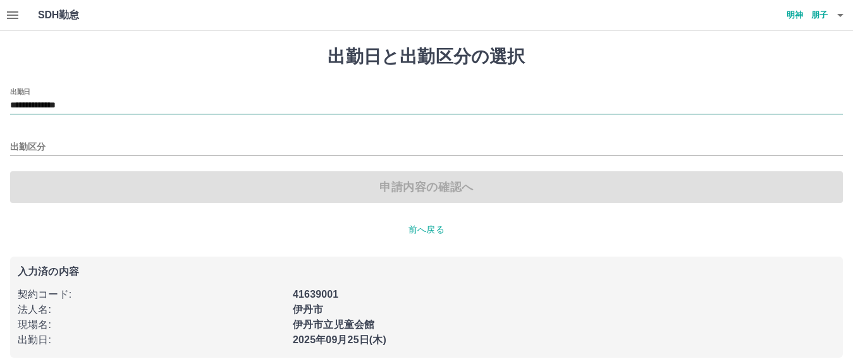
click at [101, 104] on input "**********" at bounding box center [426, 106] width 833 height 16
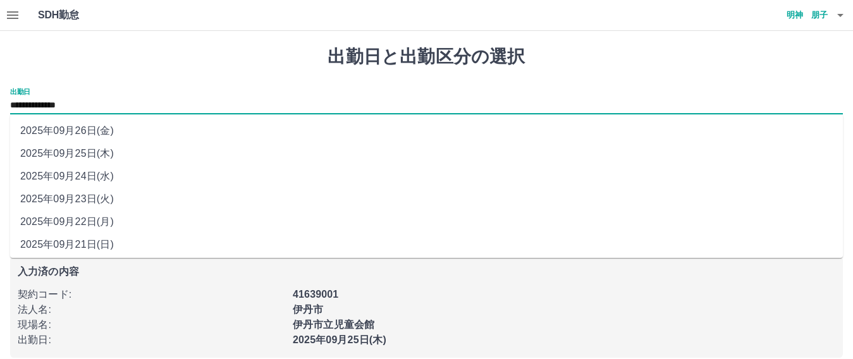
click at [81, 226] on li "2025年09月22日(月)" at bounding box center [426, 222] width 833 height 23
type input "**********"
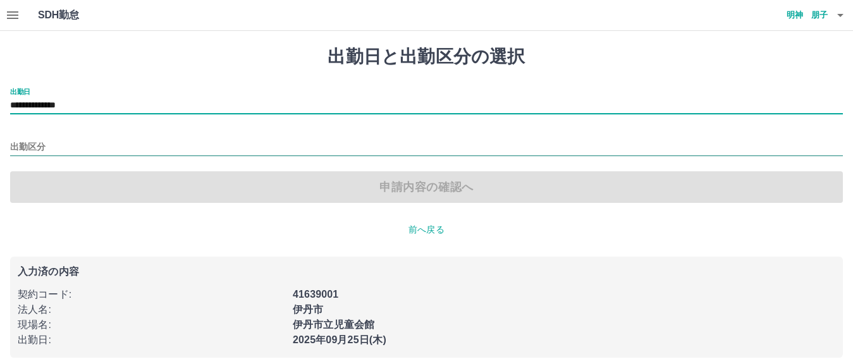
click at [56, 145] on input "出勤区分" at bounding box center [426, 148] width 833 height 16
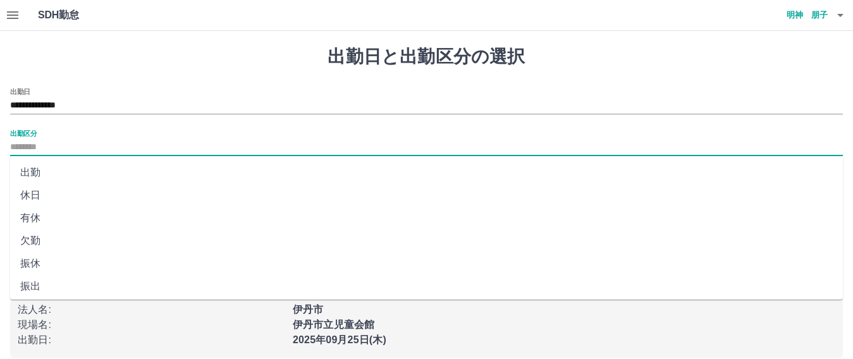
click at [28, 217] on li "有休" at bounding box center [426, 218] width 833 height 23
type input "**"
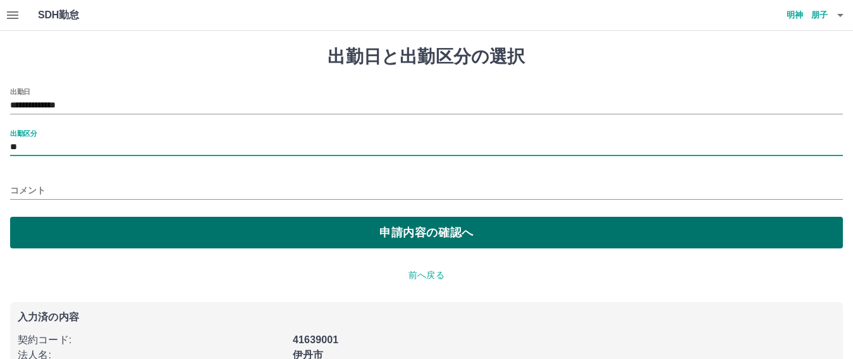
click at [415, 239] on button "申請内容の確認へ" at bounding box center [426, 233] width 833 height 32
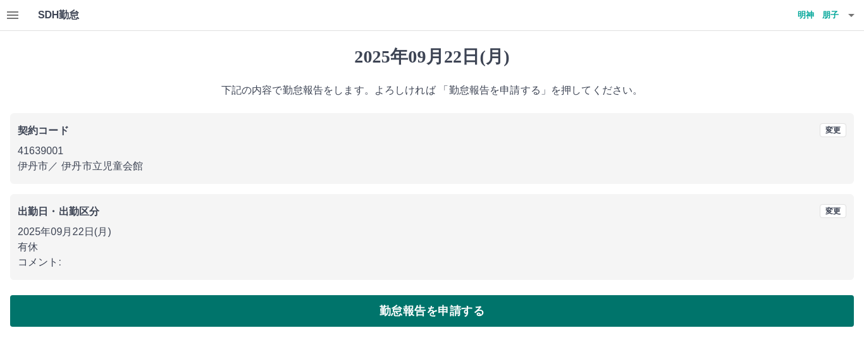
click at [402, 324] on button "勤怠報告を申請する" at bounding box center [432, 311] width 844 height 32
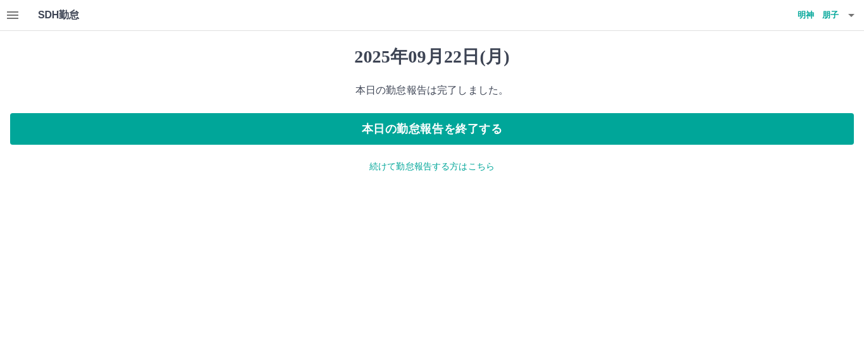
click at [852, 15] on icon "button" at bounding box center [851, 15] width 6 height 3
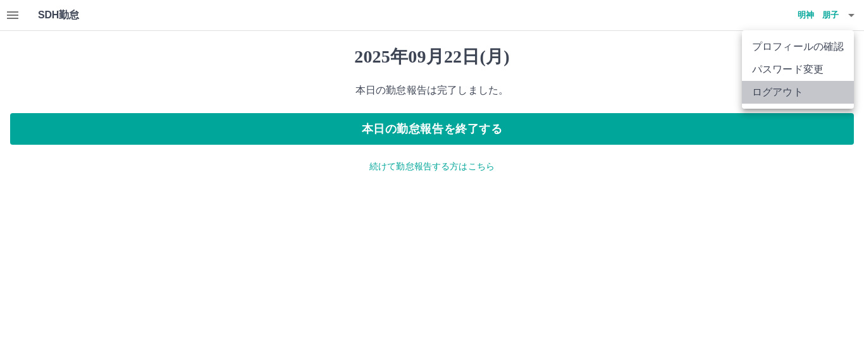
click at [801, 95] on li "ログアウト" at bounding box center [798, 92] width 112 height 23
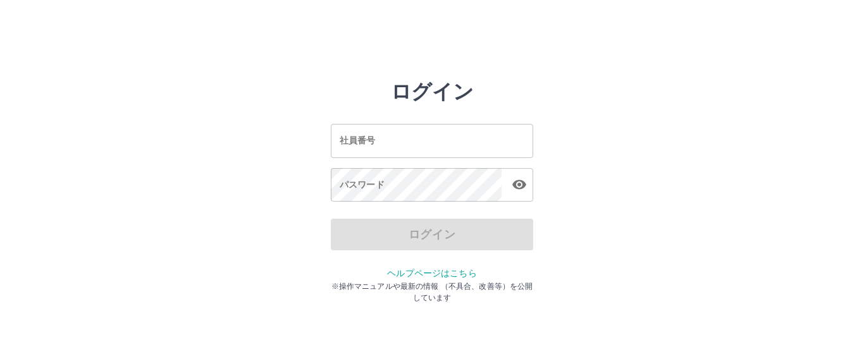
click at [395, 135] on input "社員番号" at bounding box center [432, 141] width 202 height 34
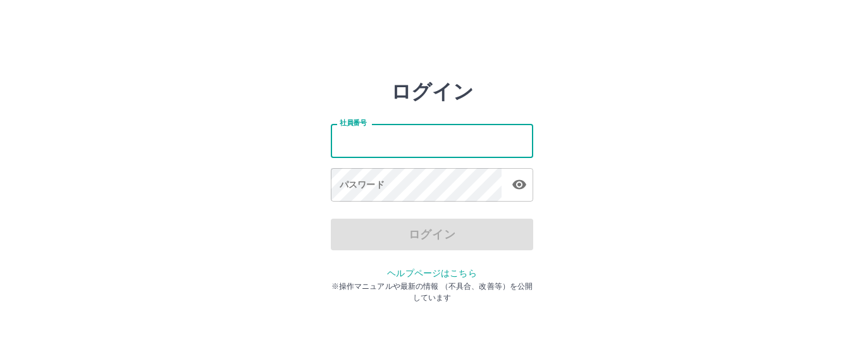
type input "*******"
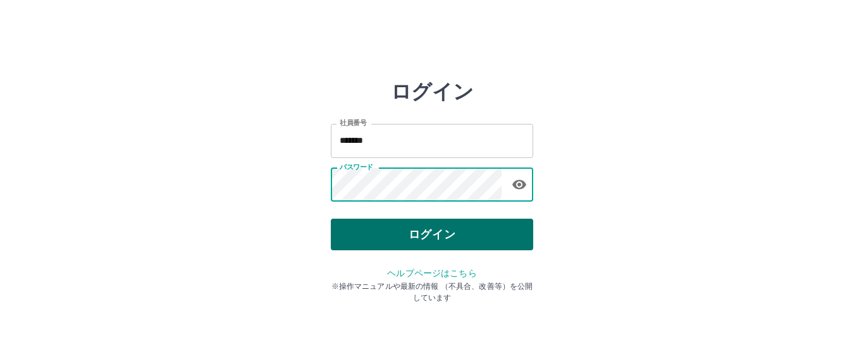
click at [381, 239] on button "ログイン" at bounding box center [432, 235] width 202 height 32
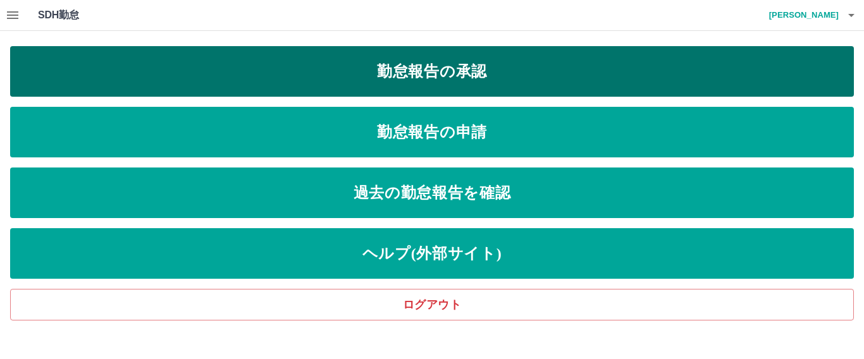
click at [462, 81] on link "勤怠報告の承認" at bounding box center [432, 71] width 844 height 51
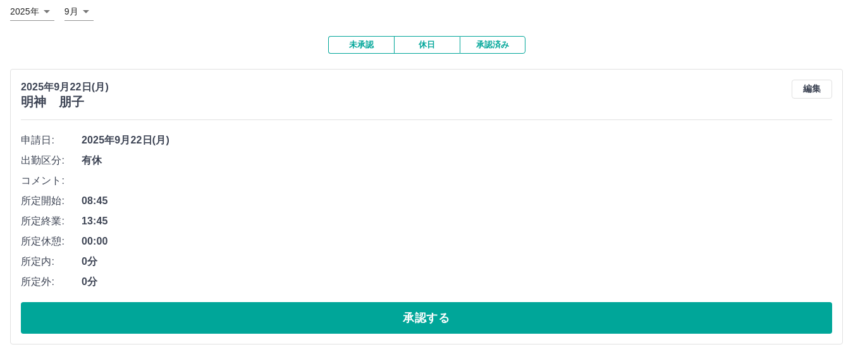
scroll to position [82, 0]
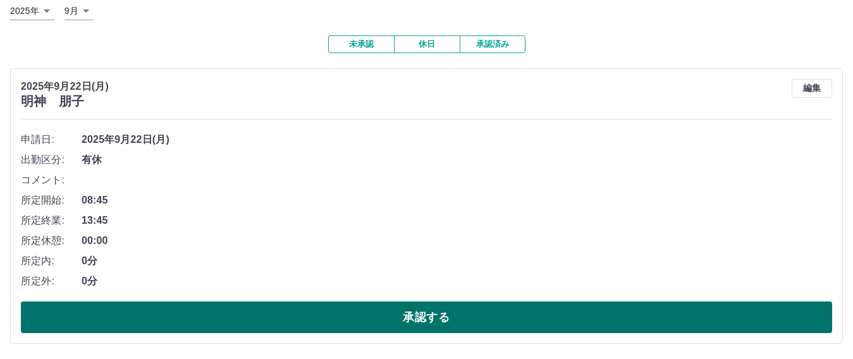
click at [358, 319] on button "承認する" at bounding box center [426, 318] width 811 height 32
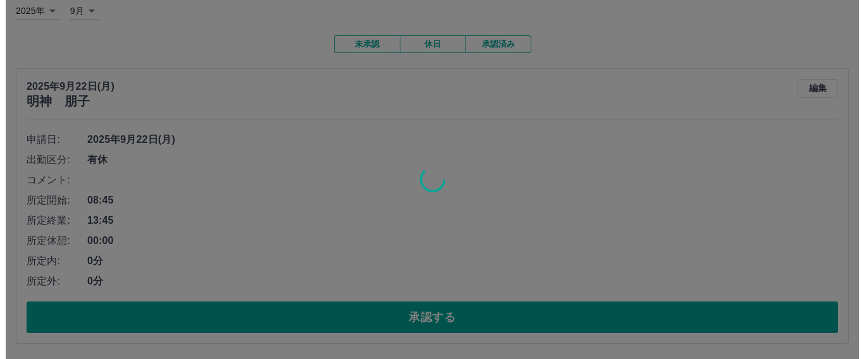
scroll to position [0, 0]
